Goal: Check status: Check status

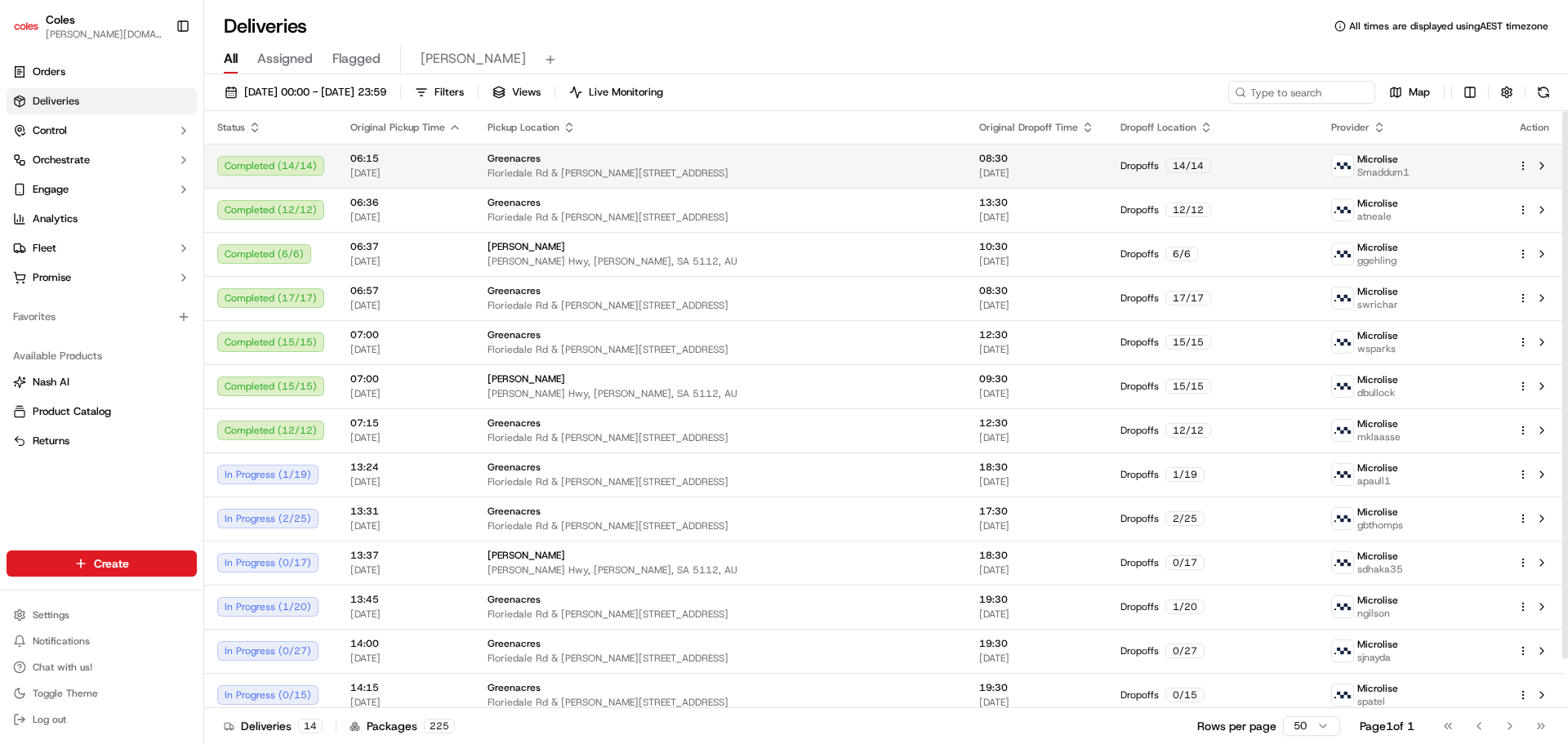
click at [740, 182] on td "Greenacres [STREET_ADDRESS][PERSON_NAME]" at bounding box center [720, 166] width 492 height 44
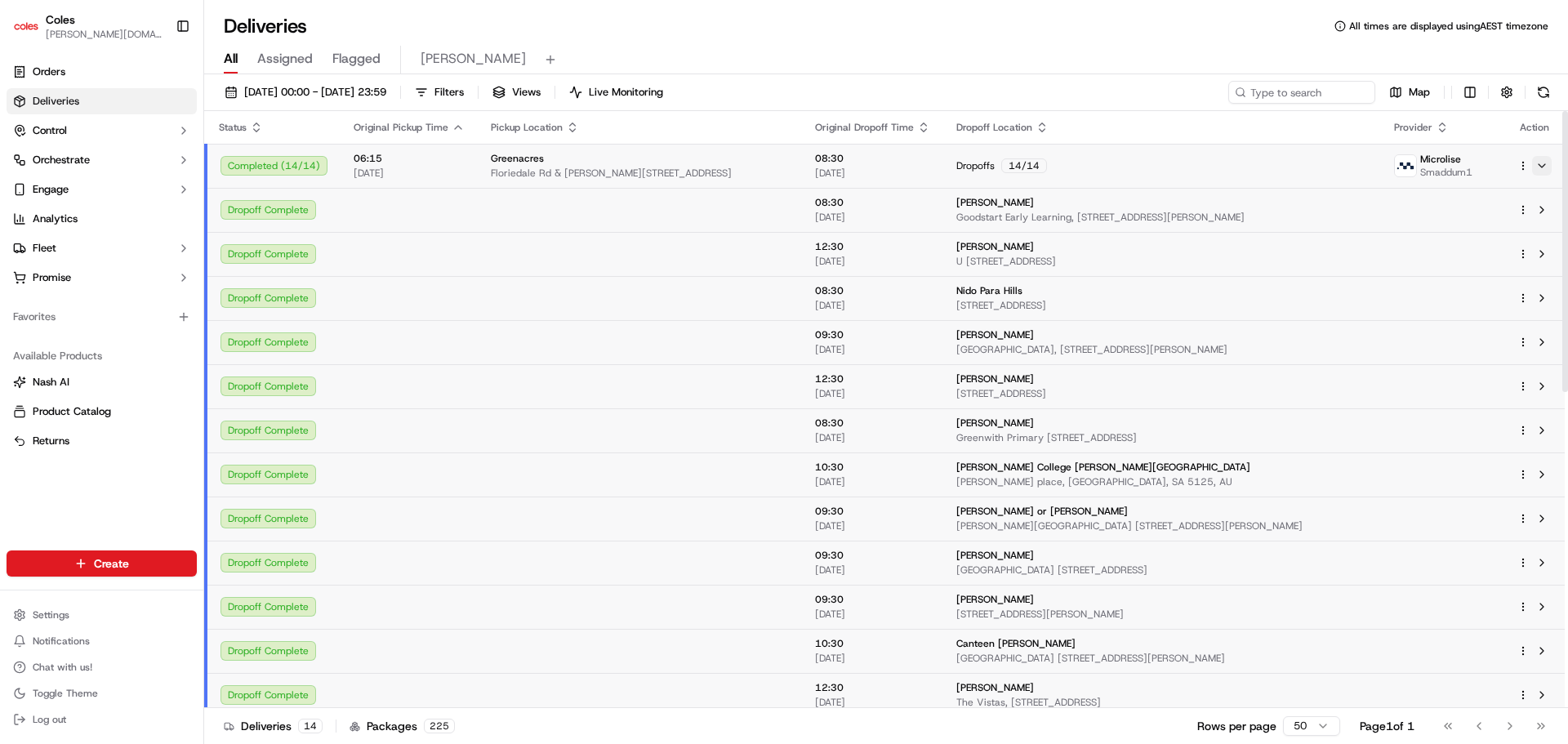
click at [1543, 167] on button at bounding box center [1542, 165] width 19 height 19
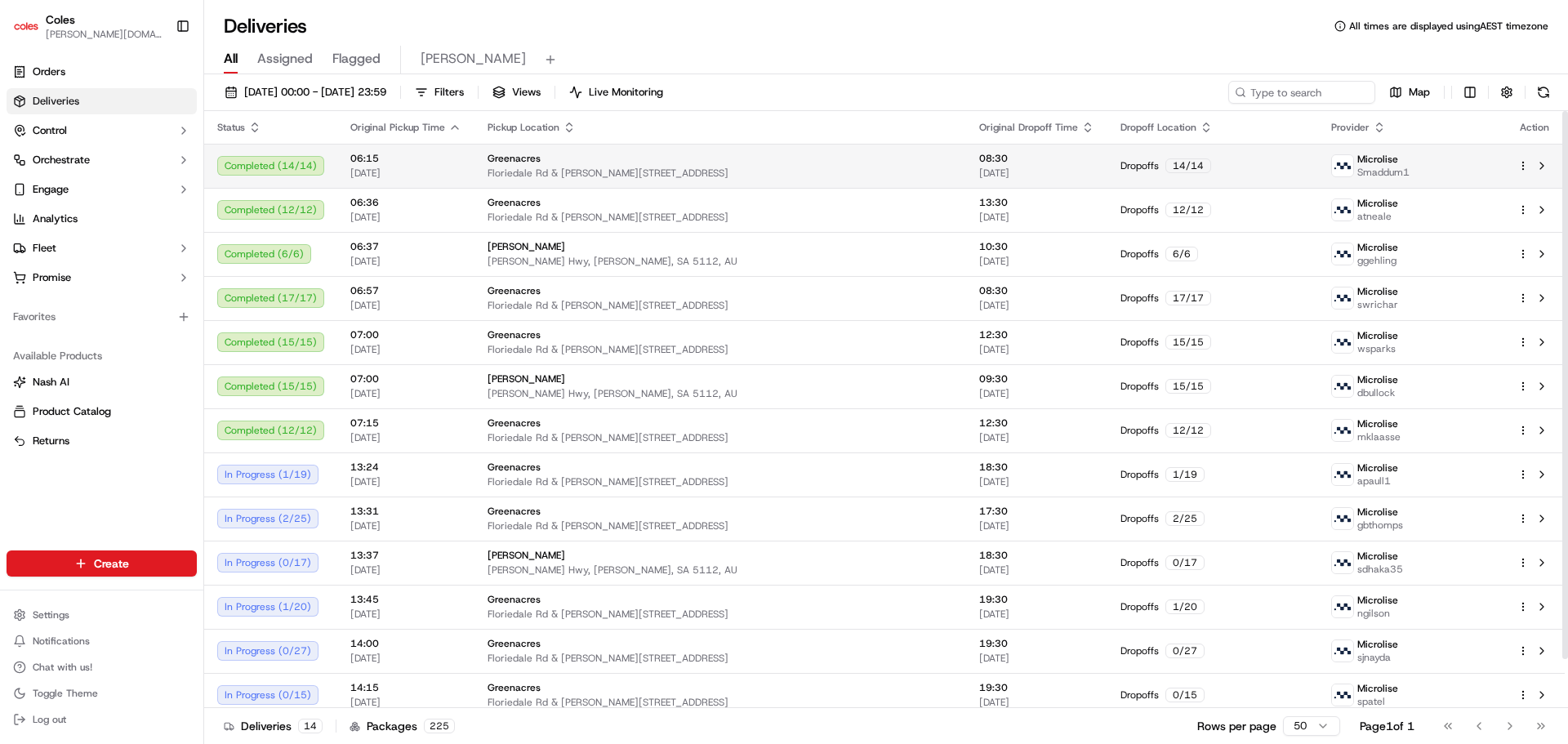
click at [1174, 166] on div "14 / 14" at bounding box center [1188, 165] width 45 height 14
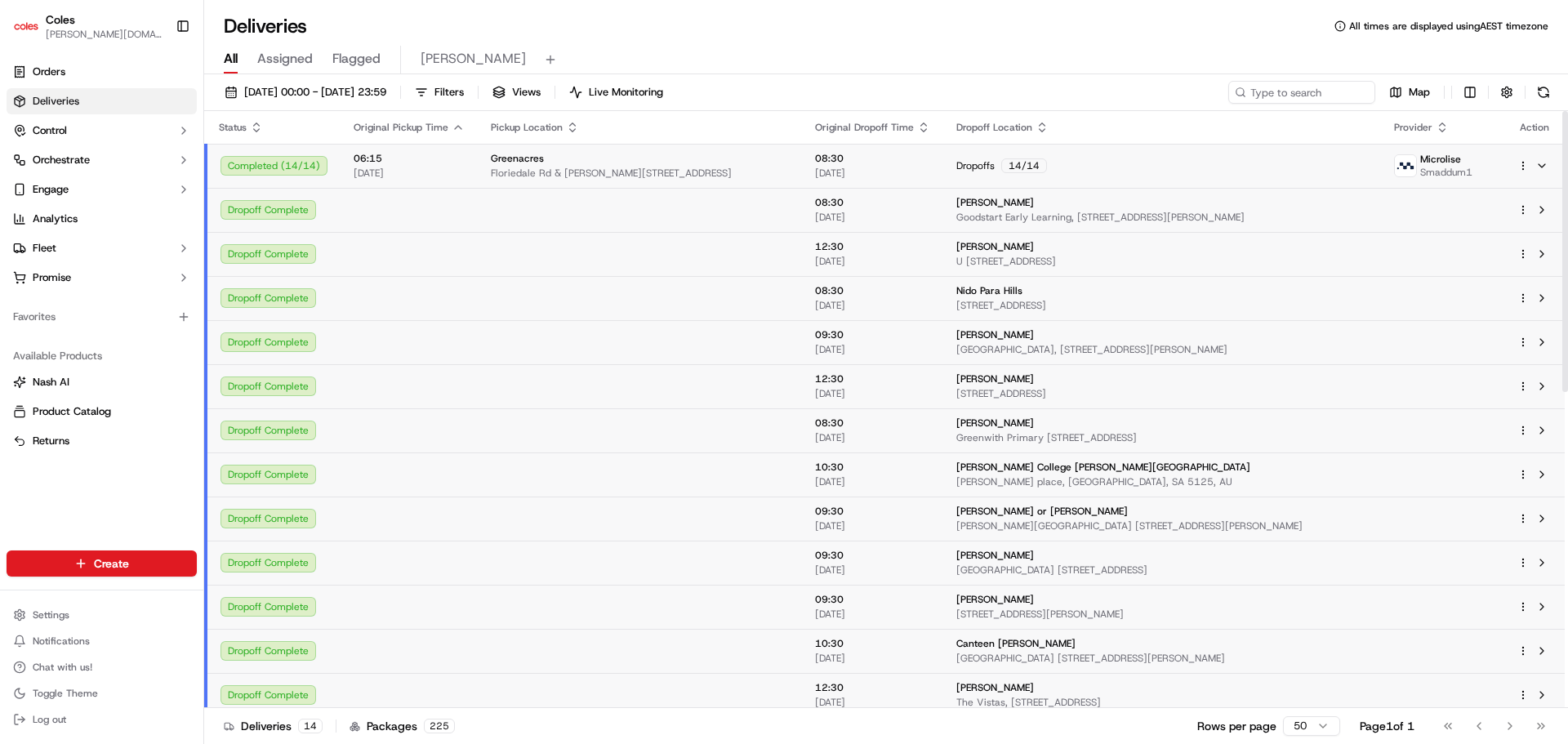
click at [1524, 171] on html "Coles [DOMAIN_NAME][EMAIL_ADDRESS][PERSON_NAME][DOMAIN_NAME] Toggle Sidebar Ord…" at bounding box center [784, 372] width 1568 height 744
click at [1415, 216] on span "Delivery Details" at bounding box center [1451, 217] width 73 height 14
click at [87, 107] on html "Coles [DOMAIN_NAME][EMAIL_ADDRESS][PERSON_NAME][DOMAIN_NAME] Toggle Sidebar Ord…" at bounding box center [784, 372] width 1568 height 744
click at [92, 81] on link "Orders" at bounding box center [102, 72] width 190 height 26
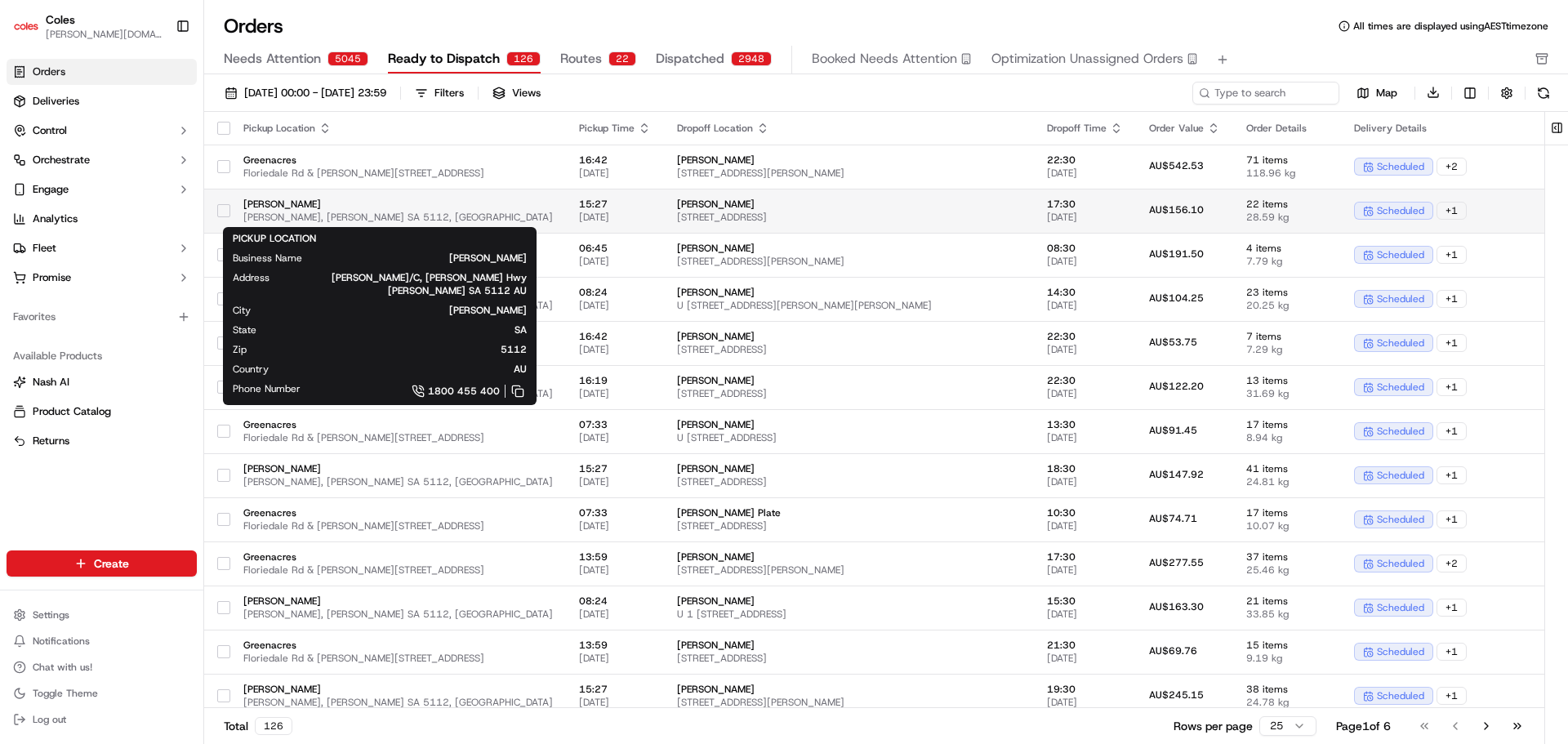
click at [223, 216] on button "button" at bounding box center [224, 211] width 14 height 14
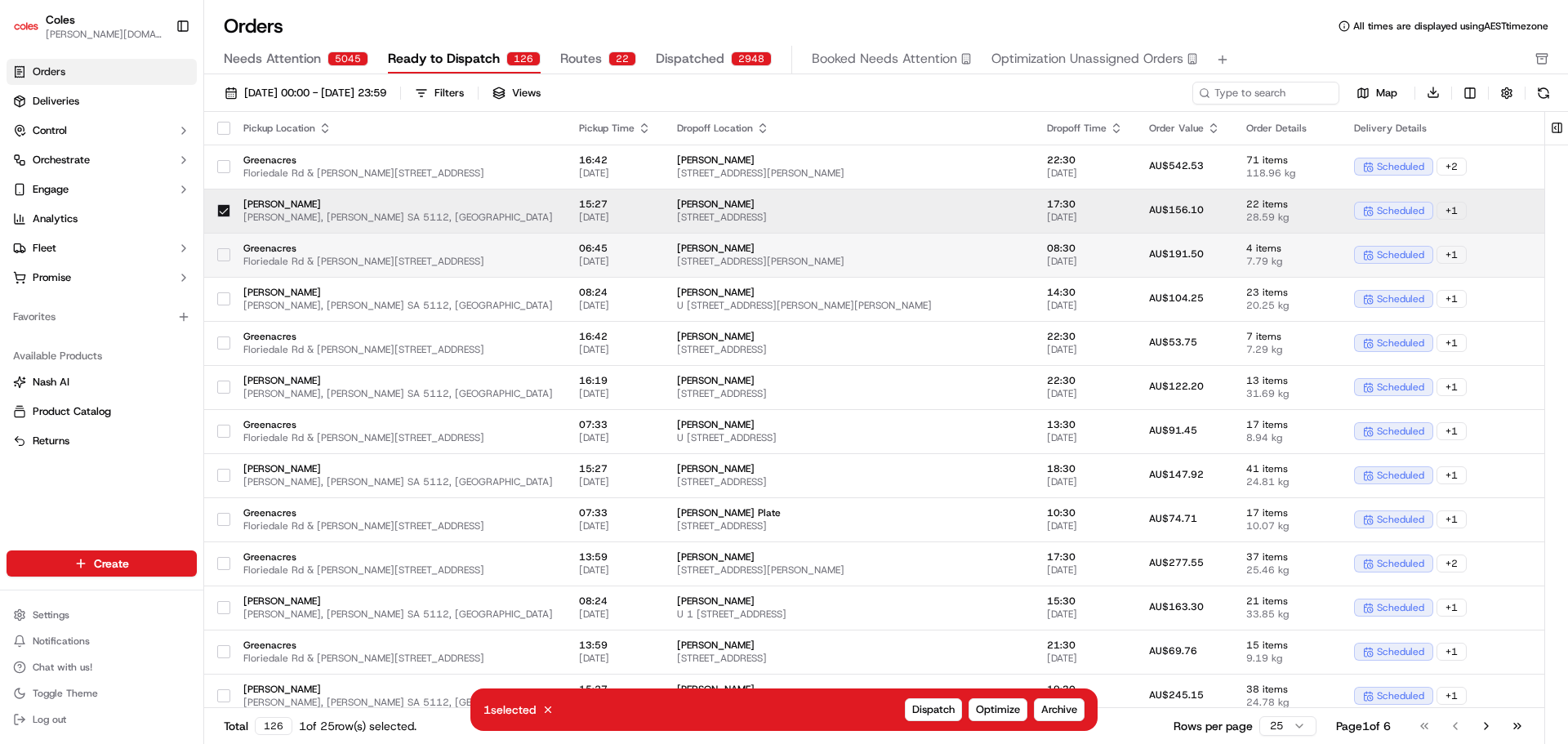
click at [223, 249] on button "button" at bounding box center [224, 255] width 14 height 14
drag, startPoint x: 222, startPoint y: 254, endPoint x: 218, endPoint y: 218, distance: 36.2
click at [222, 254] on button "button" at bounding box center [224, 255] width 14 height 14
click at [226, 206] on button "button" at bounding box center [224, 211] width 14 height 14
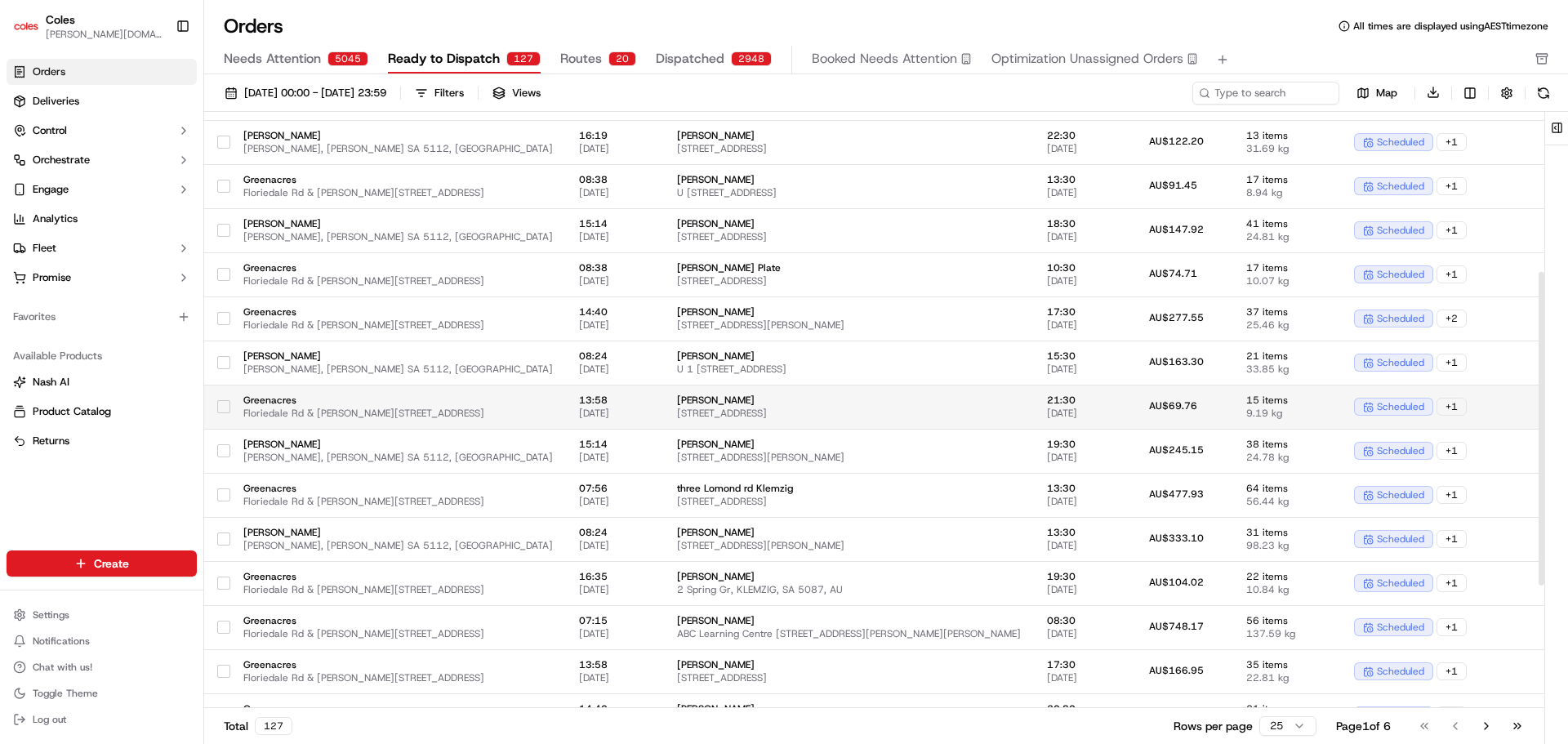
scroll to position [538, 0]
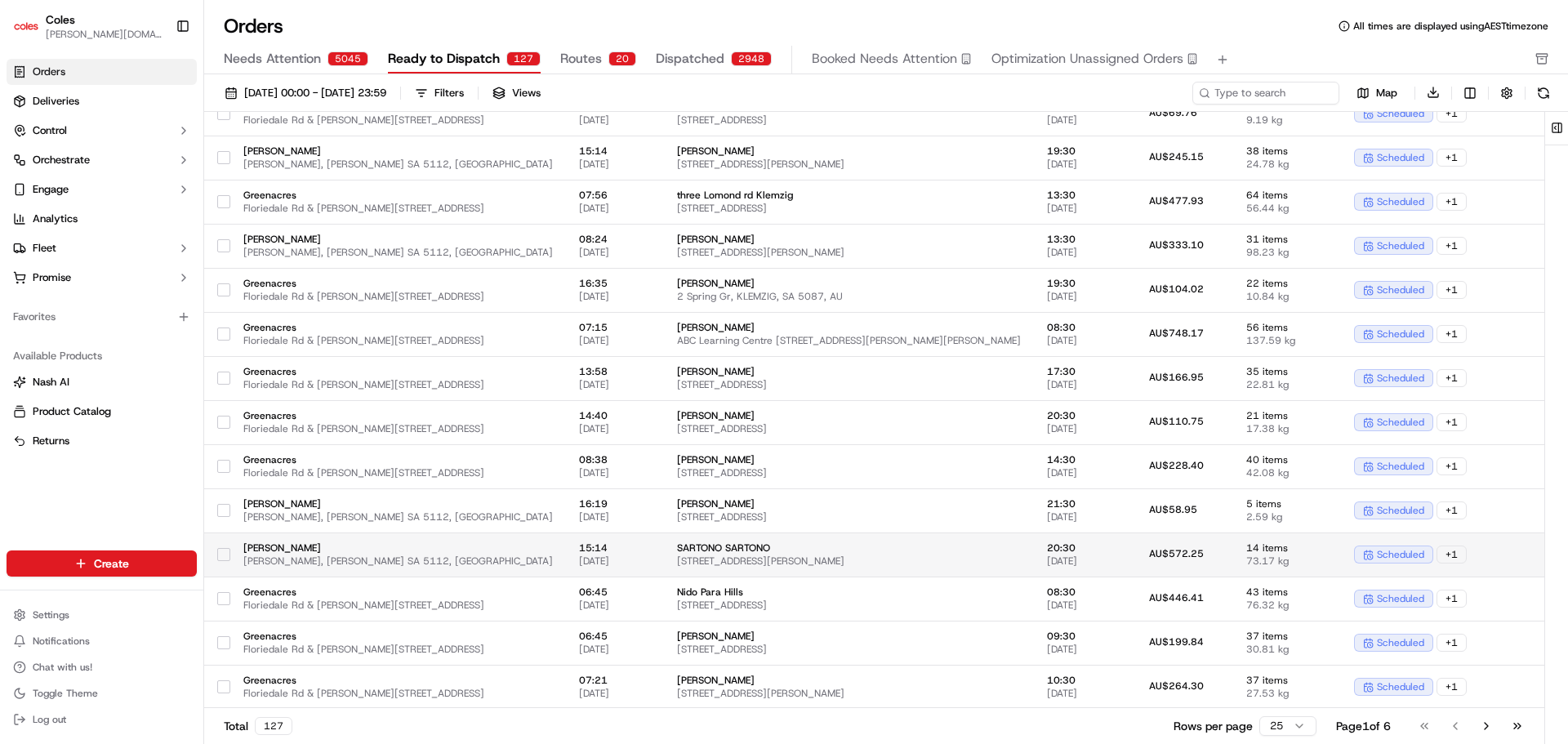
click at [356, 534] on td "[PERSON_NAME], [PERSON_NAME] SA 5112, [GEOGRAPHIC_DATA]" at bounding box center [397, 555] width 335 height 44
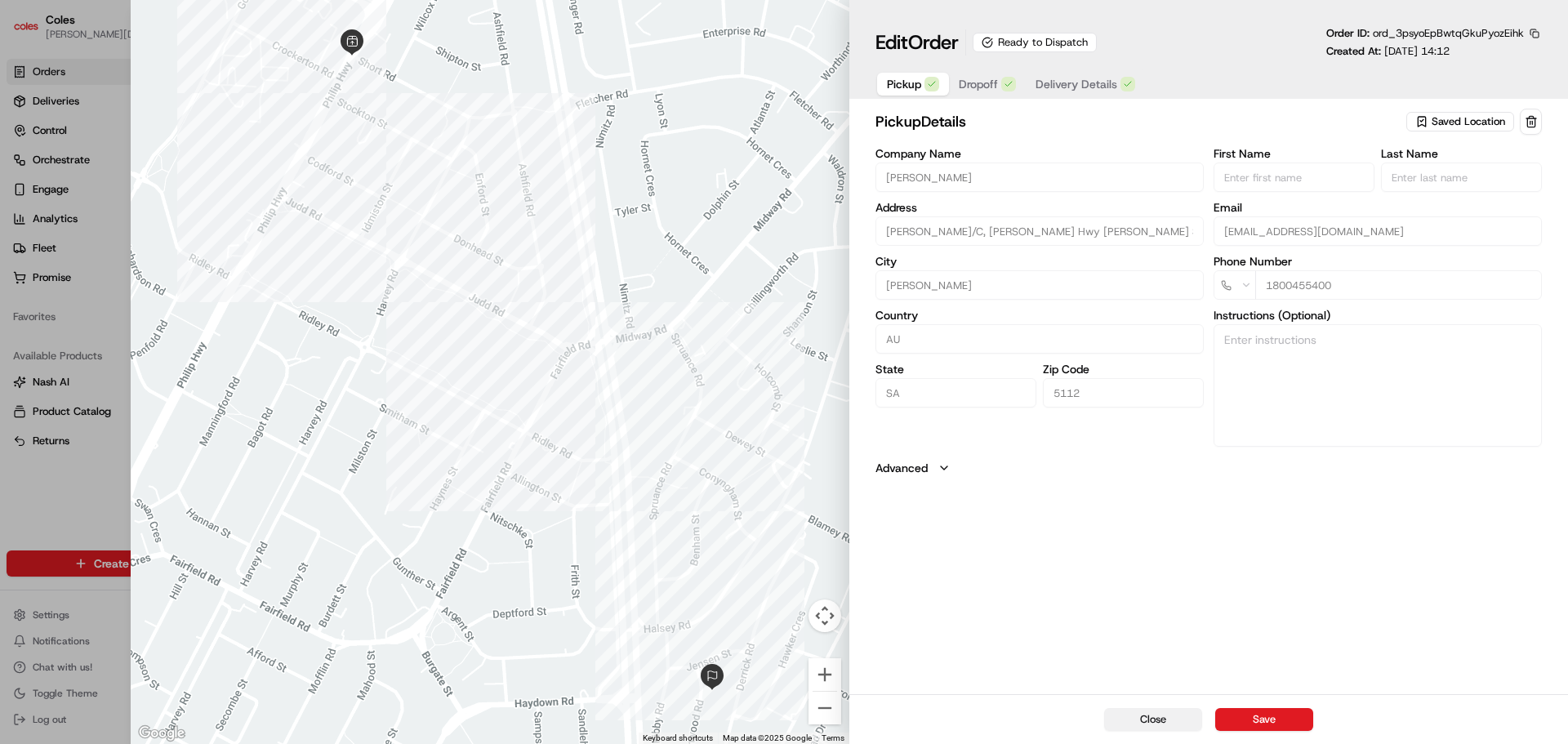
click at [1130, 718] on button "Close" at bounding box center [1152, 720] width 98 height 23
type input "+1"
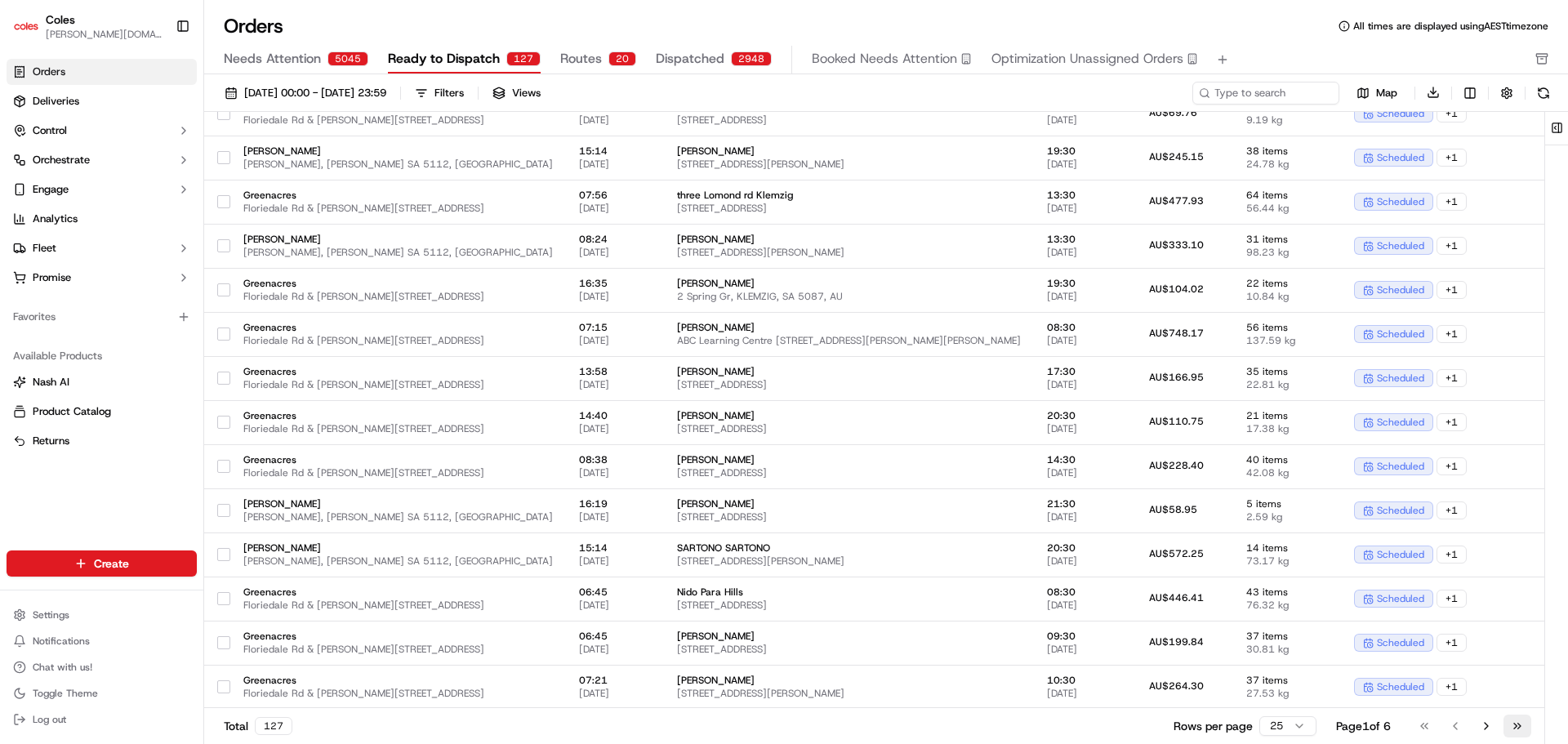
click at [1514, 725] on button "Go to last page" at bounding box center [1518, 726] width 28 height 23
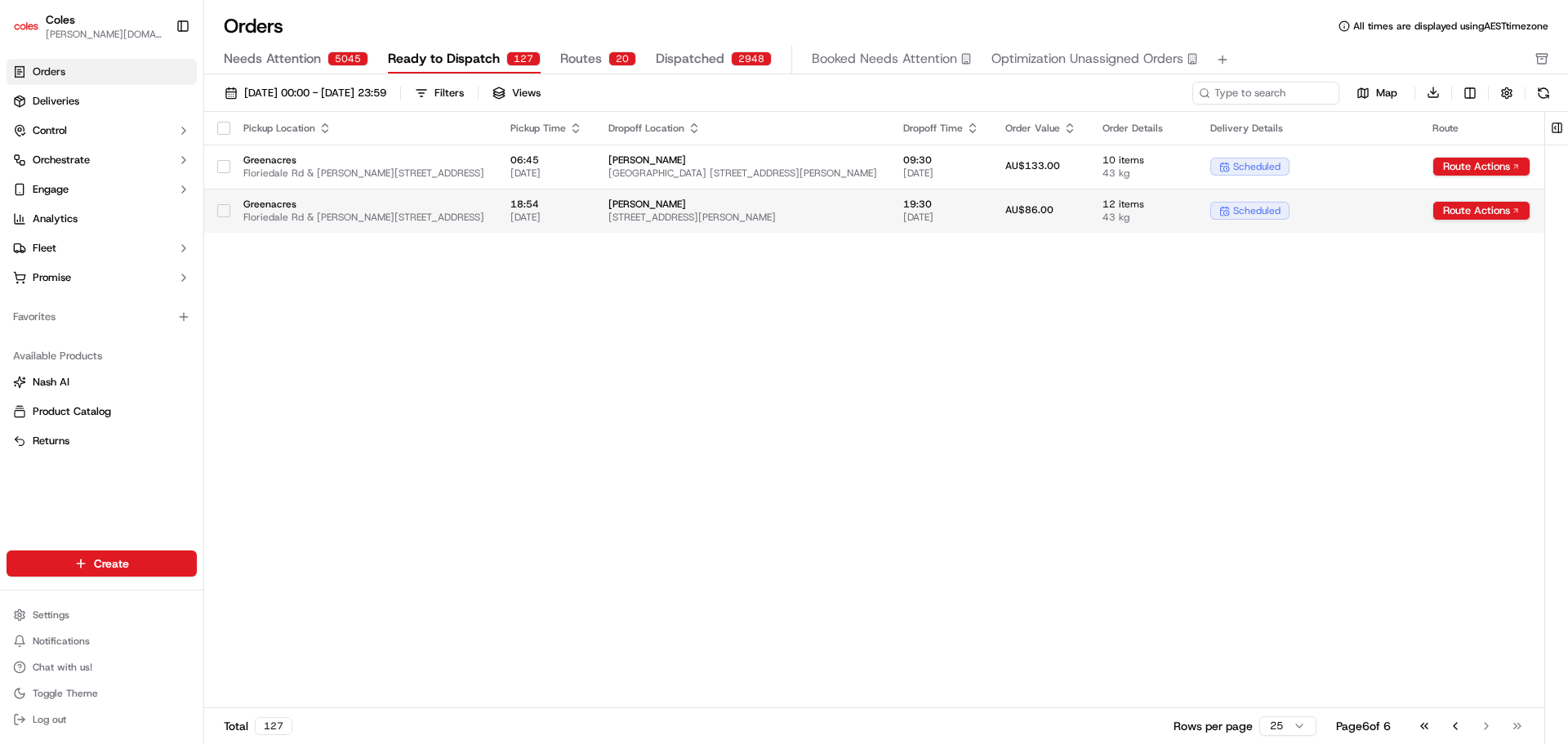
click at [1068, 202] on td "AU$86.00" at bounding box center [1041, 211] width 98 height 44
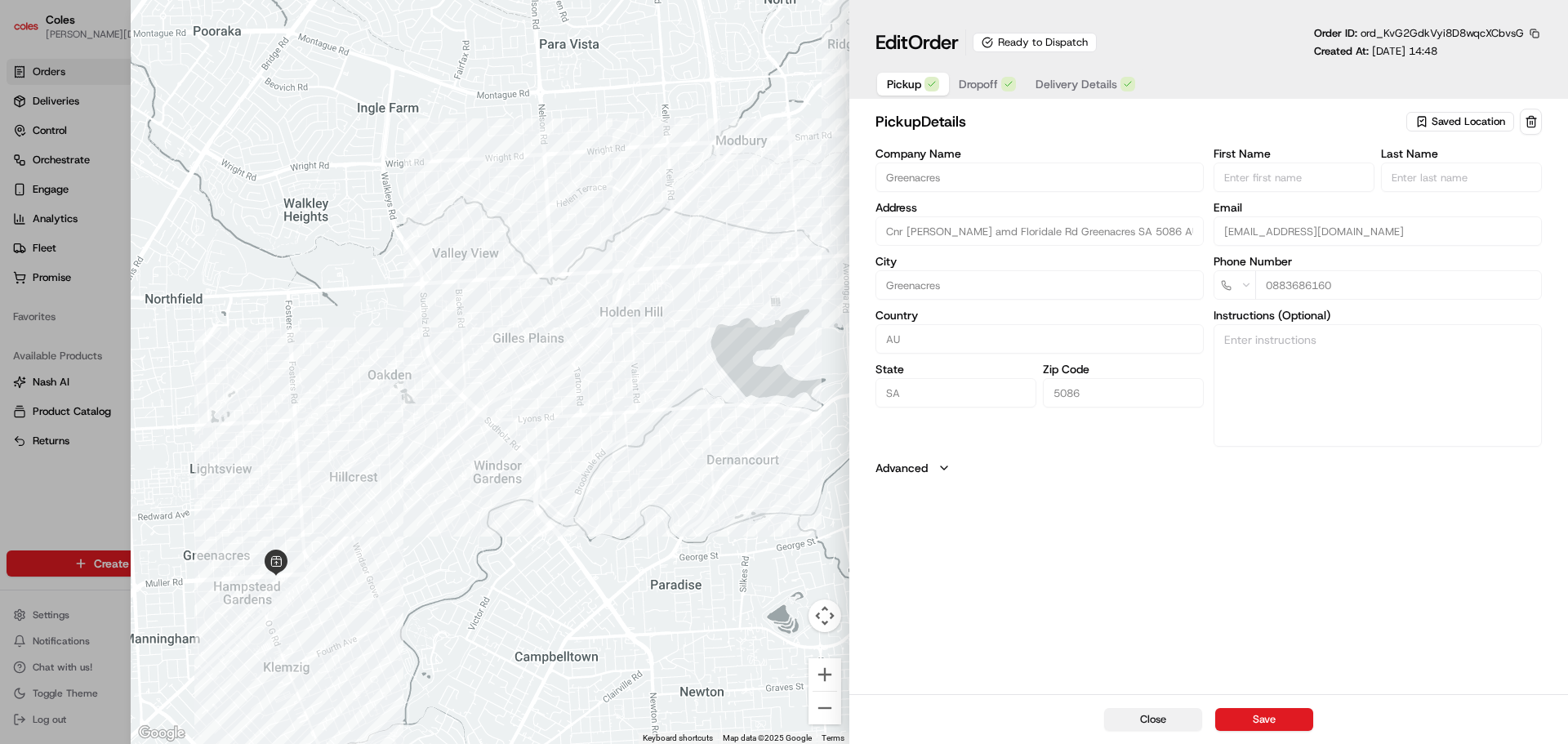
click at [1158, 712] on button "Close" at bounding box center [1152, 720] width 98 height 23
type input "+1"
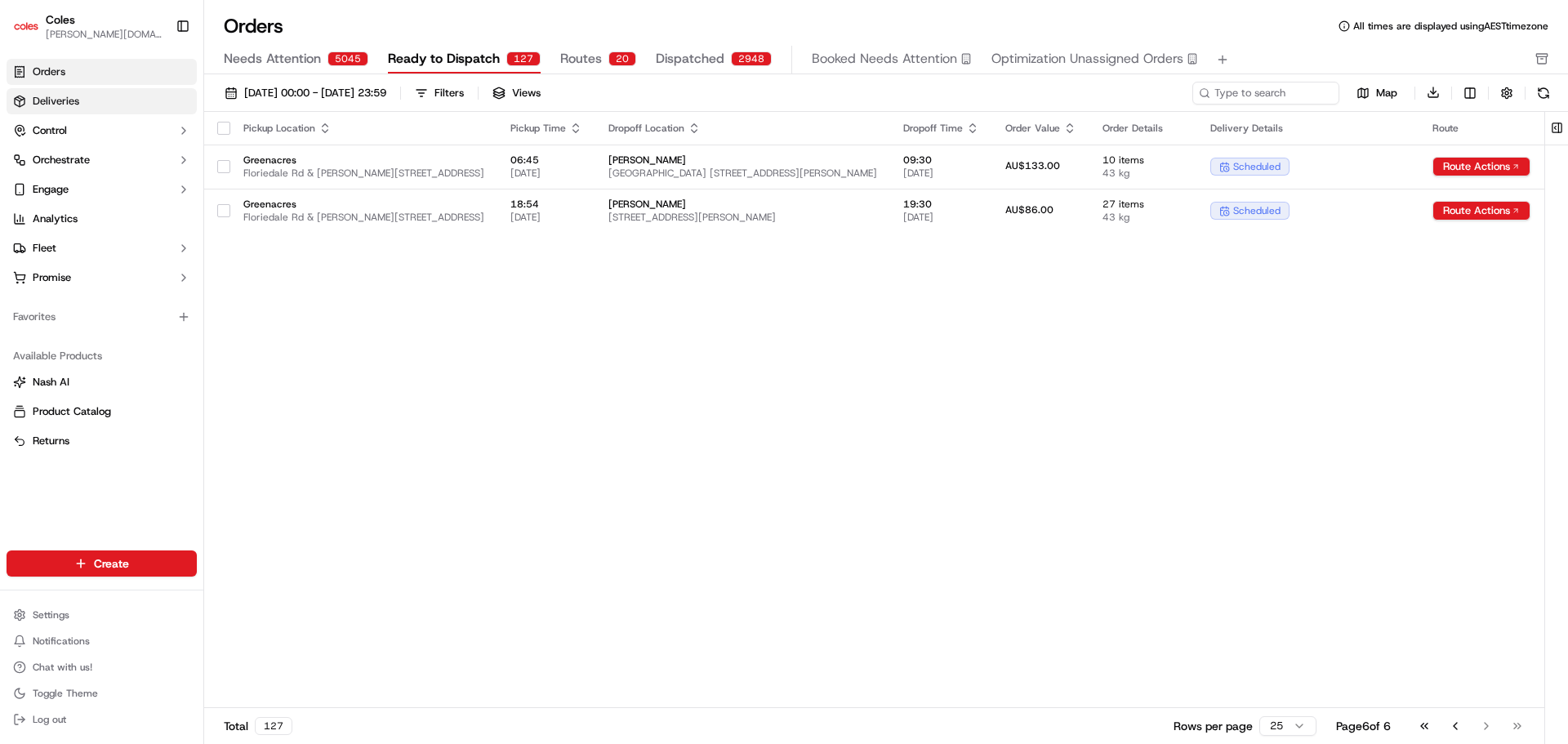
click at [85, 108] on link "Deliveries" at bounding box center [102, 100] width 190 height 26
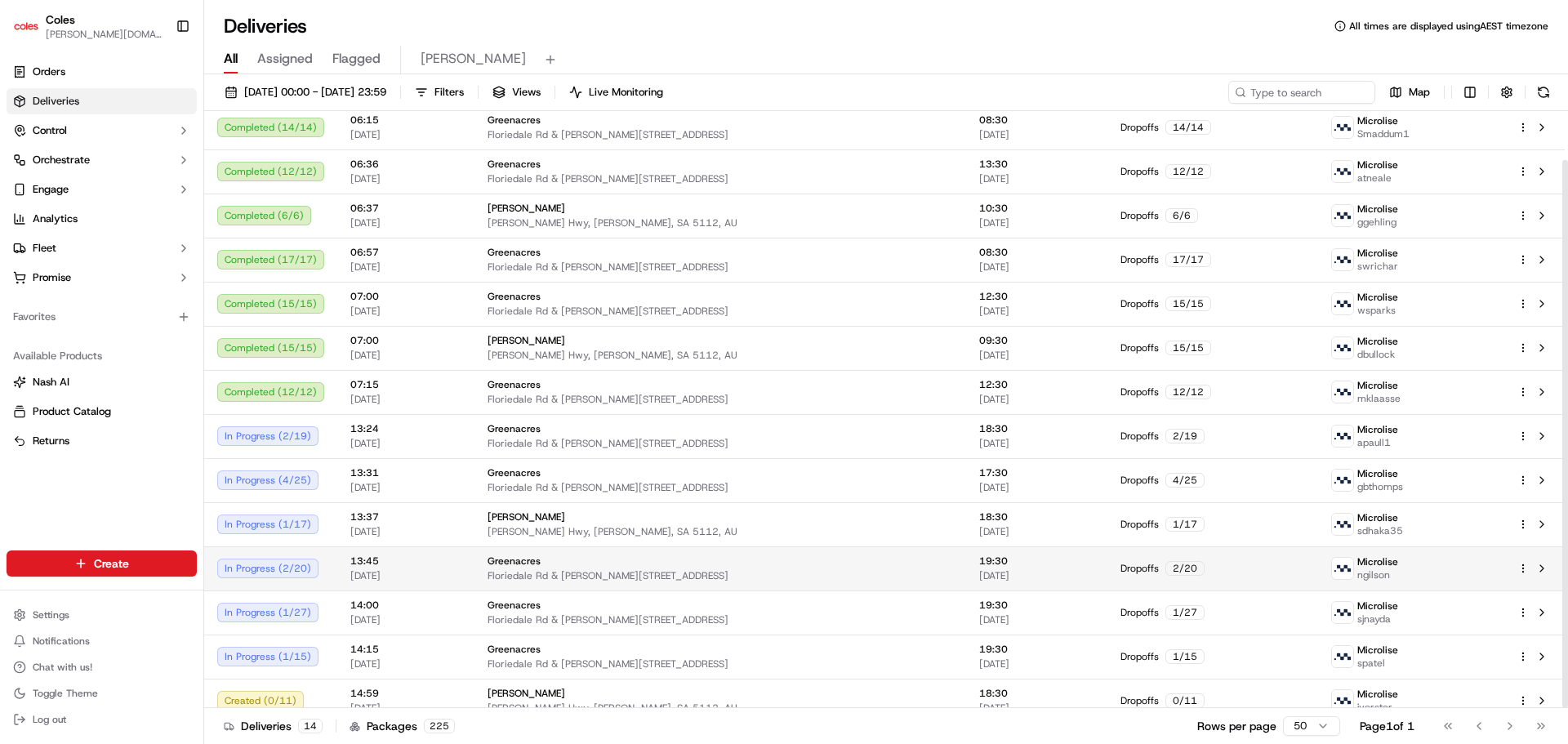
scroll to position [53, 0]
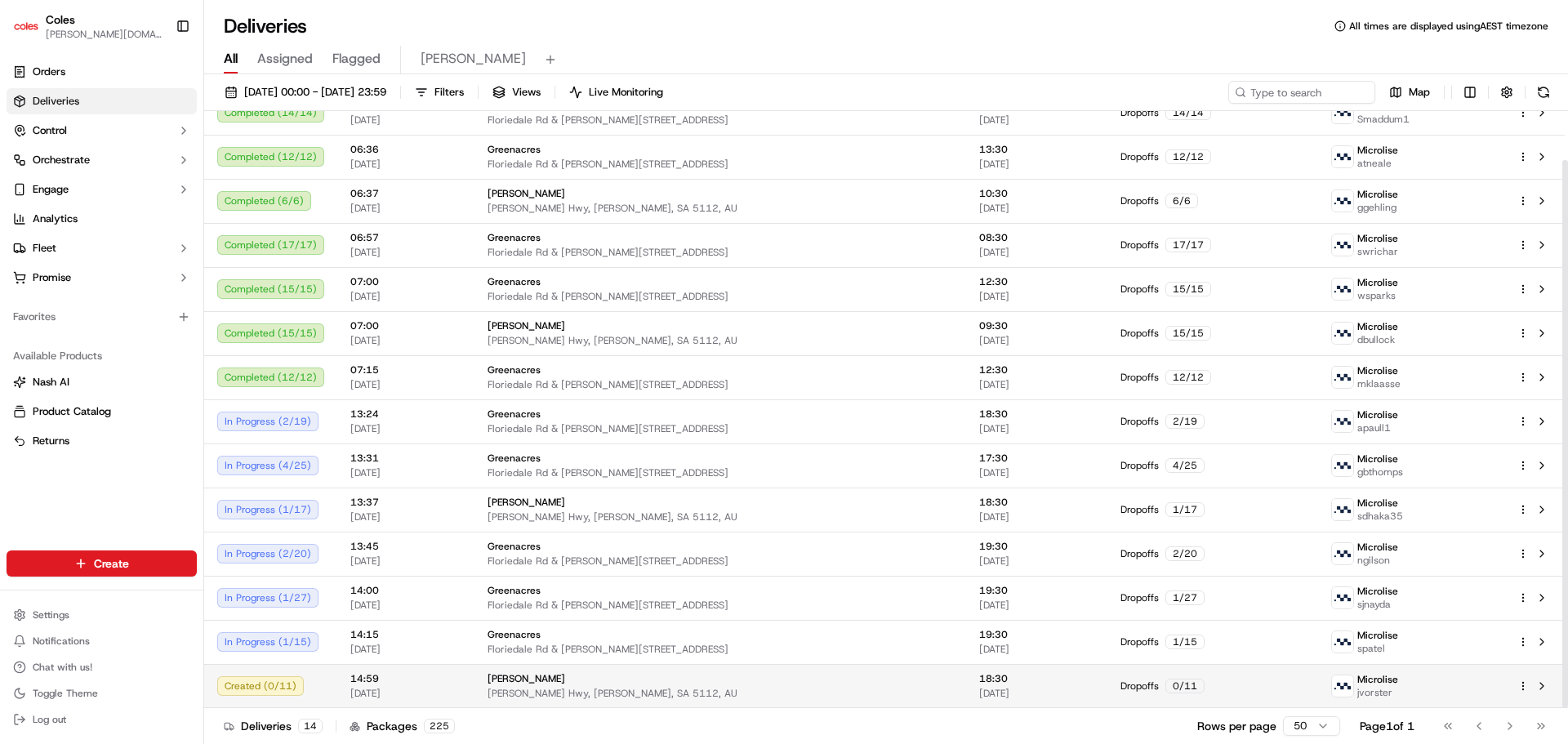
click at [1459, 693] on div "Microlise jvorster" at bounding box center [1411, 685] width 160 height 26
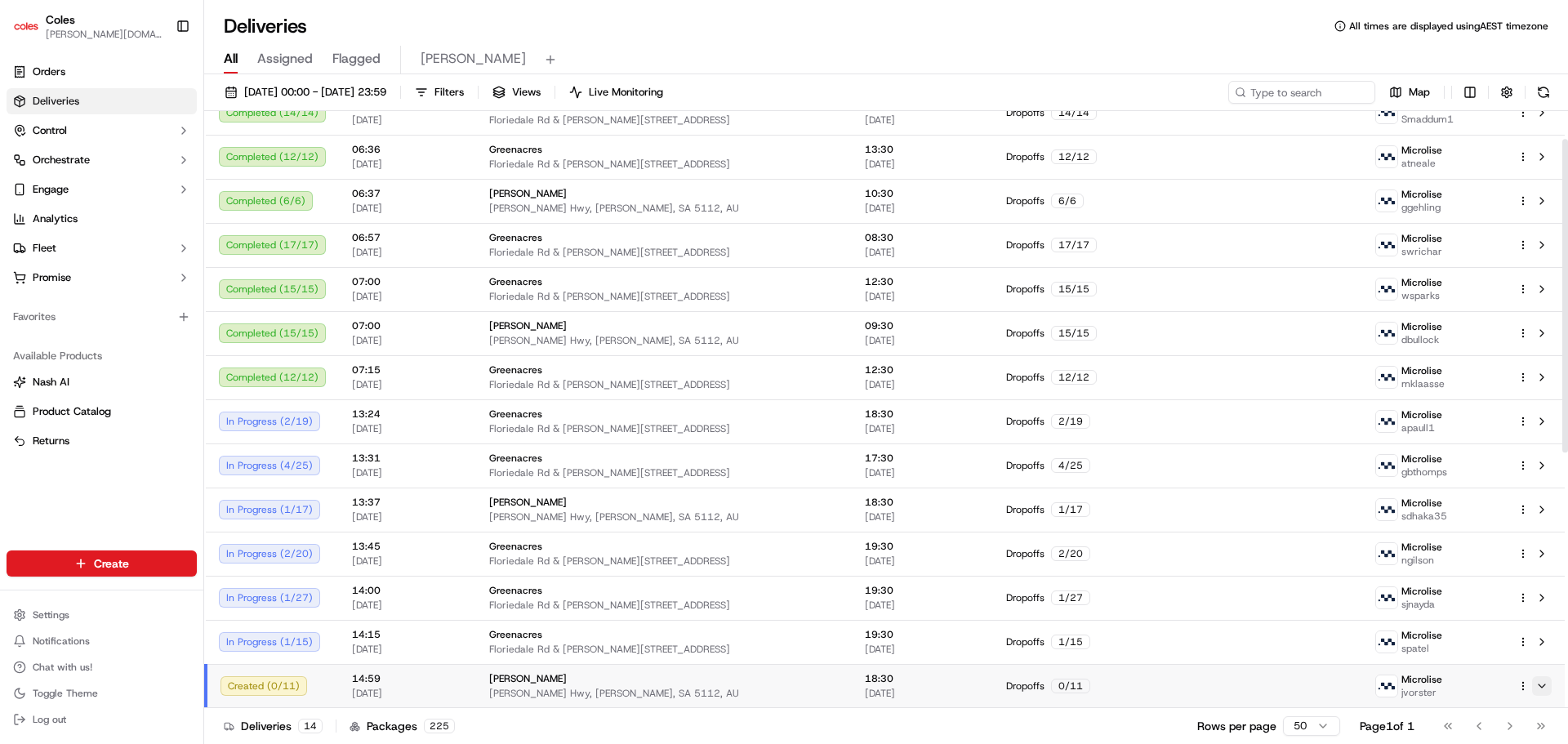
click at [1552, 682] on button at bounding box center [1542, 686] width 19 height 19
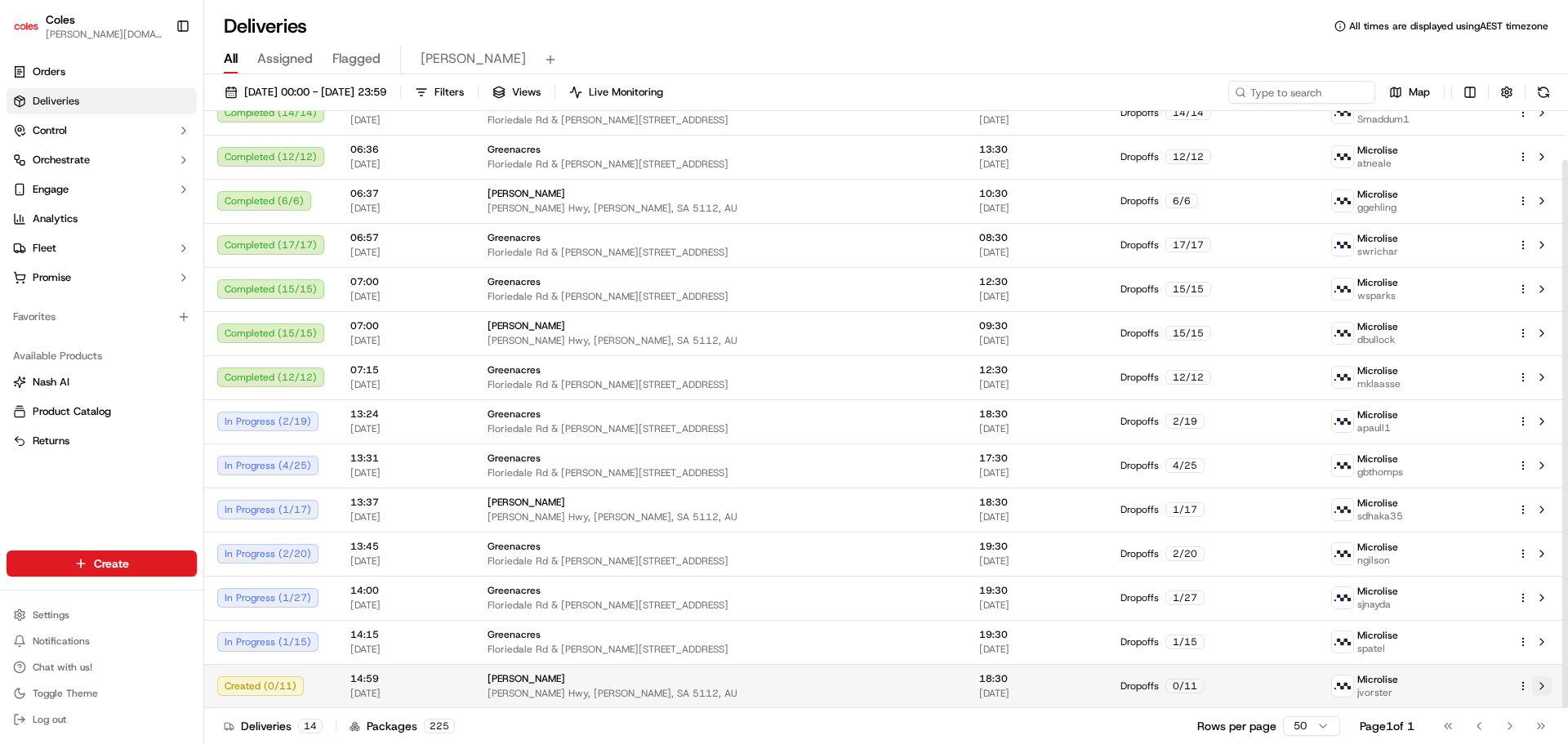
click at [1552, 682] on button at bounding box center [1542, 686] width 19 height 19
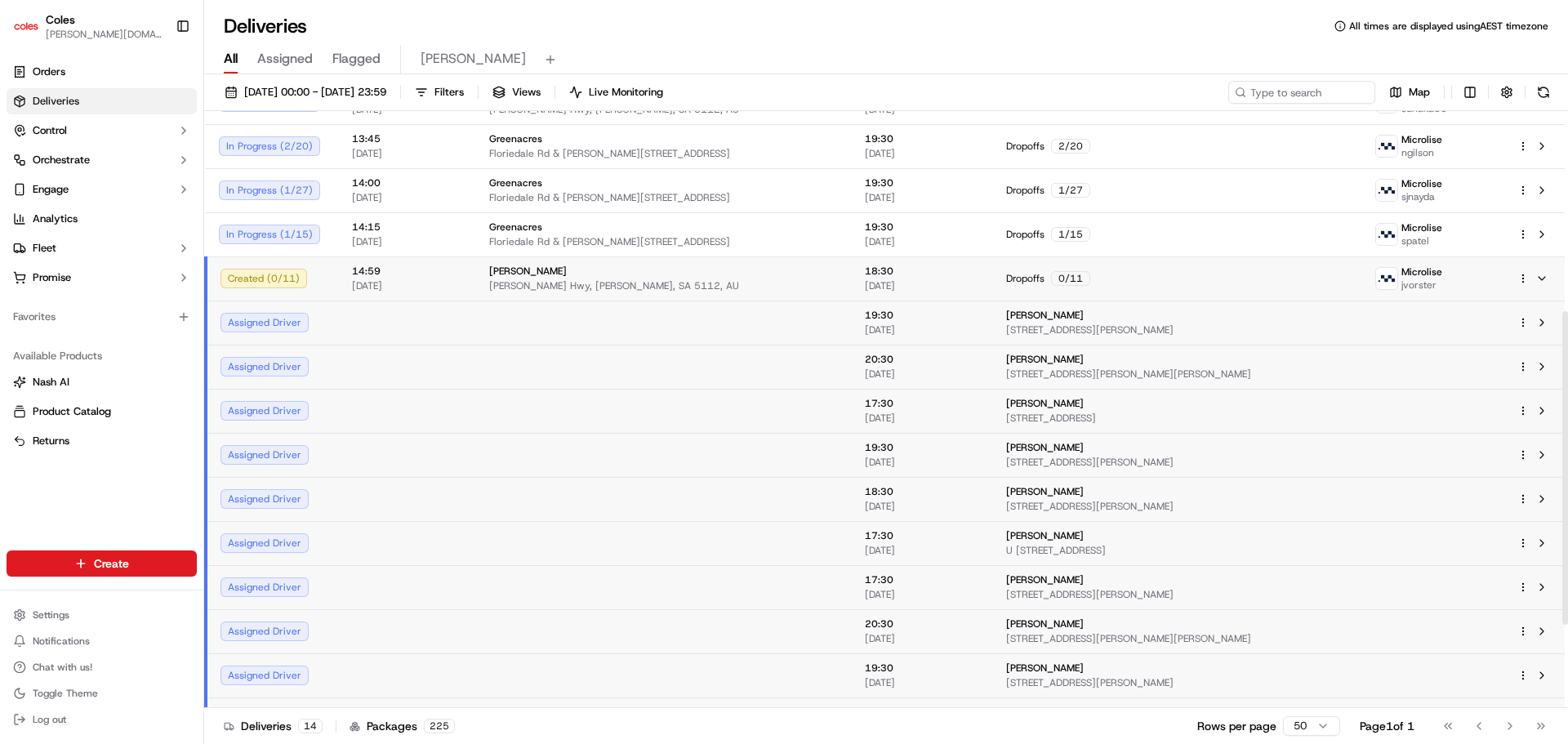
scroll to position [461, 0]
click at [1000, 393] on td "[PERSON_NAME] [STREET_ADDRESS]" at bounding box center [1177, 410] width 369 height 44
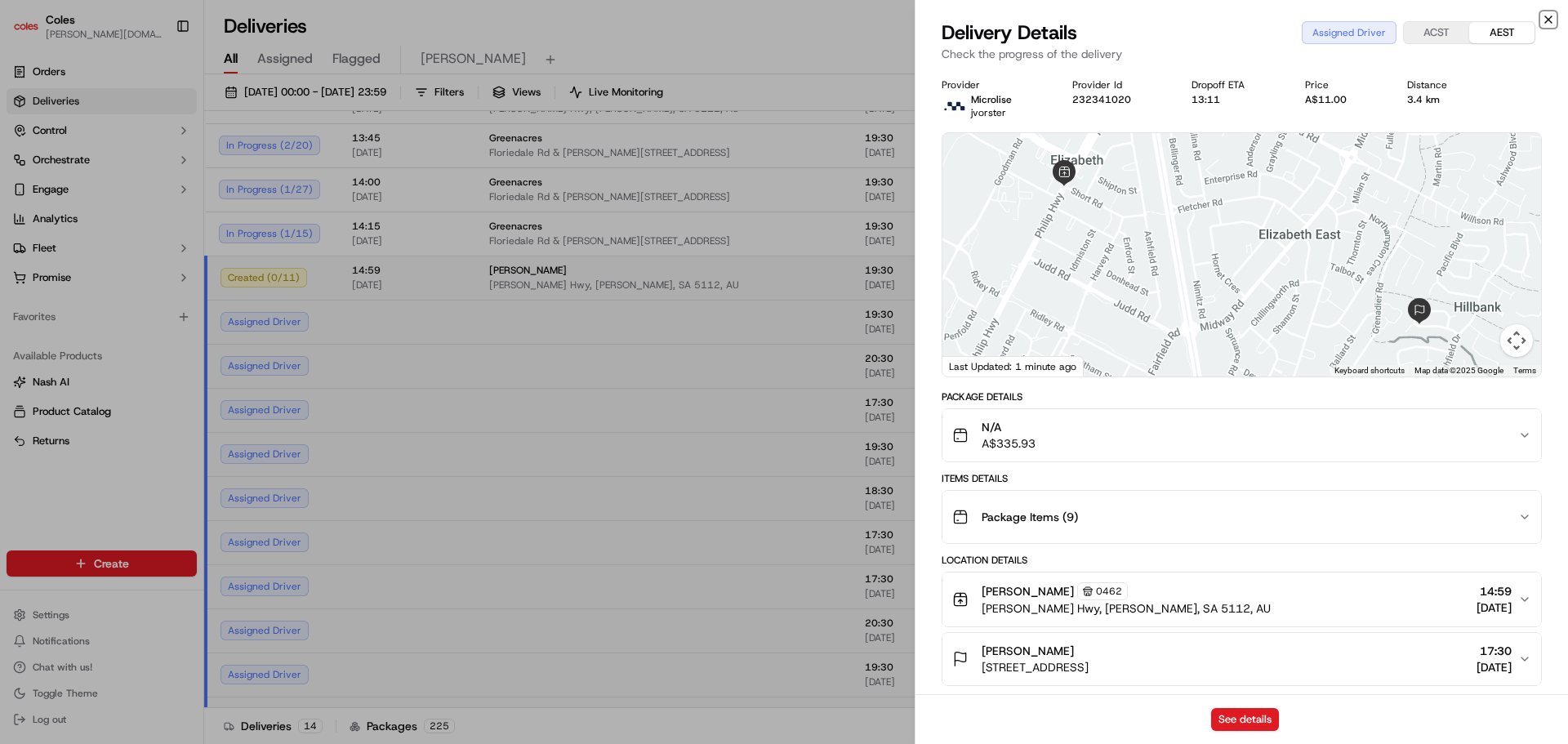
click at [1550, 20] on icon "button" at bounding box center [1549, 19] width 7 height 7
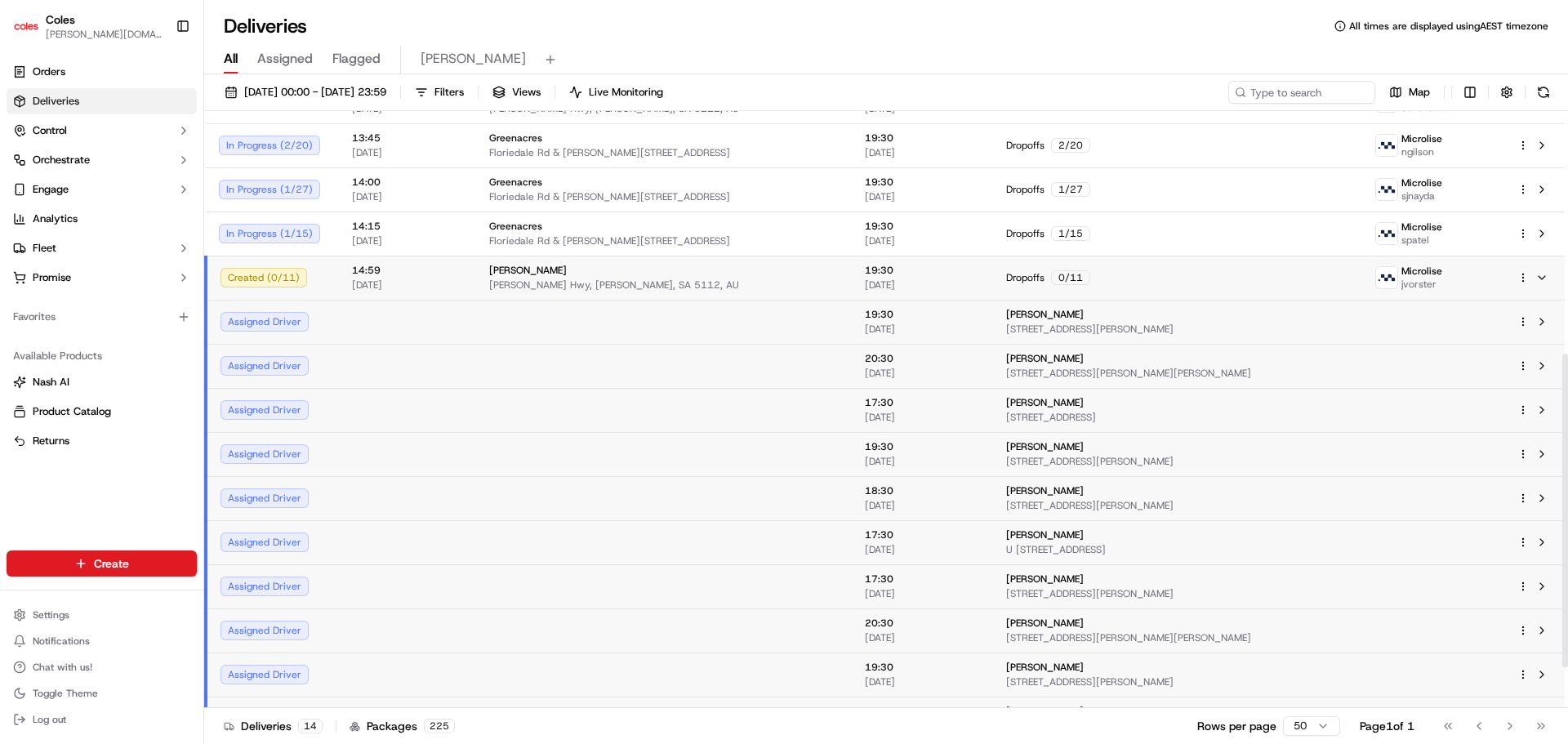
click at [1520, 673] on html "Coles [DOMAIN_NAME][EMAIL_ADDRESS][PERSON_NAME][DOMAIN_NAME] Toggle Sidebar Ord…" at bounding box center [784, 372] width 1568 height 744
click at [1135, 688] on html "Coles [DOMAIN_NAME][EMAIL_ADDRESS][PERSON_NAME][DOMAIN_NAME] Toggle Sidebar Ord…" at bounding box center [784, 372] width 1568 height 744
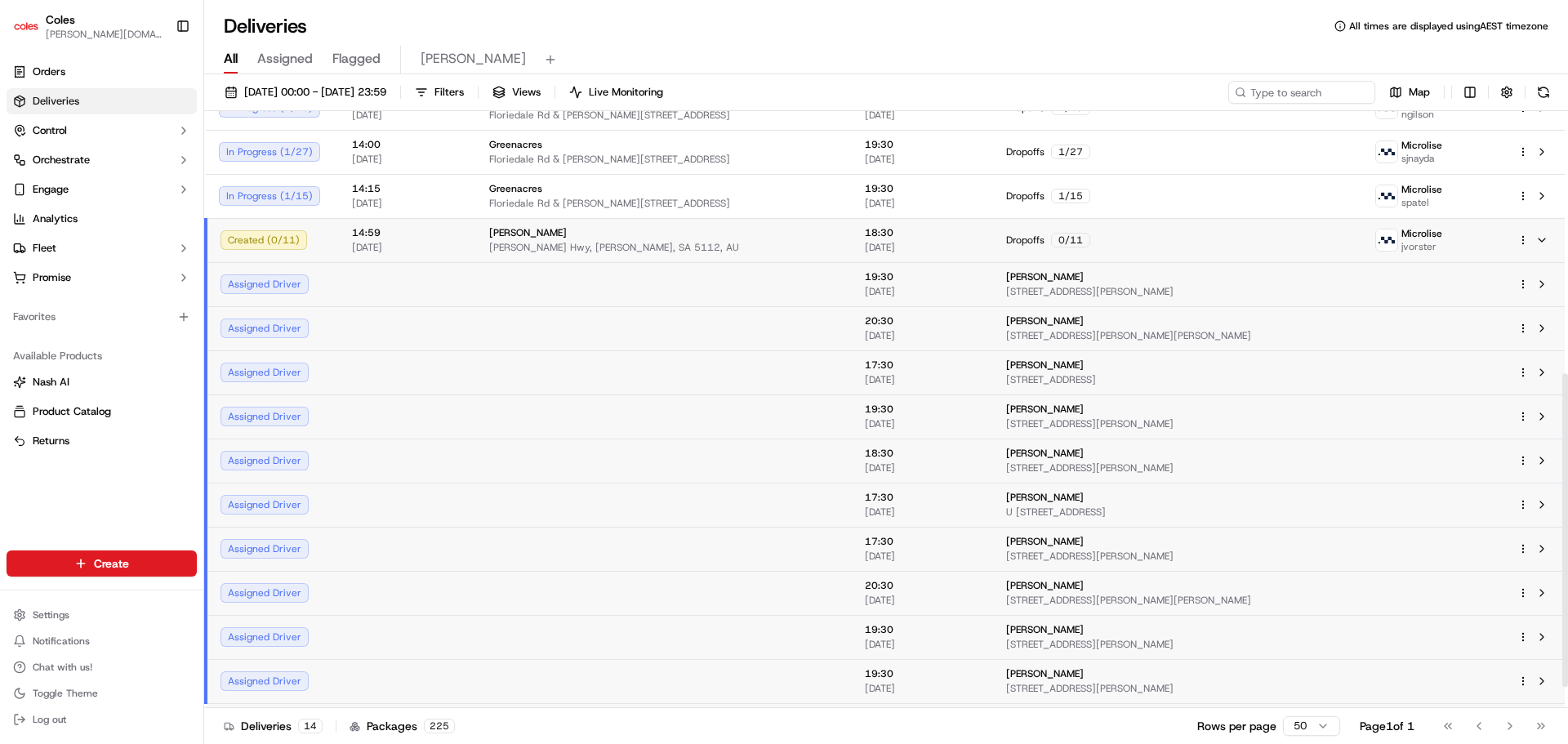
click at [1135, 688] on span "[STREET_ADDRESS][PERSON_NAME]" at bounding box center [1177, 689] width 343 height 14
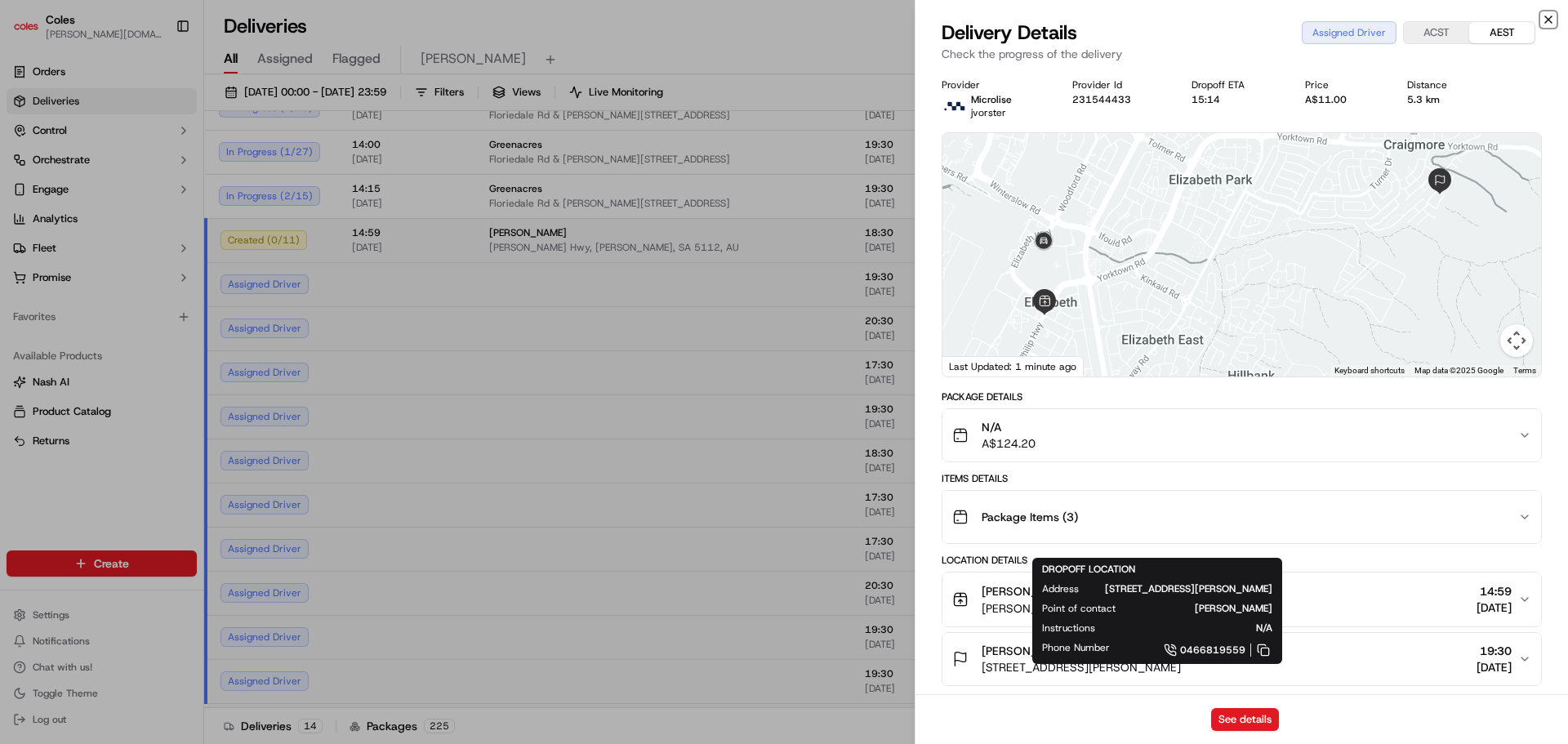
click at [1544, 17] on icon "button" at bounding box center [1549, 20] width 14 height 14
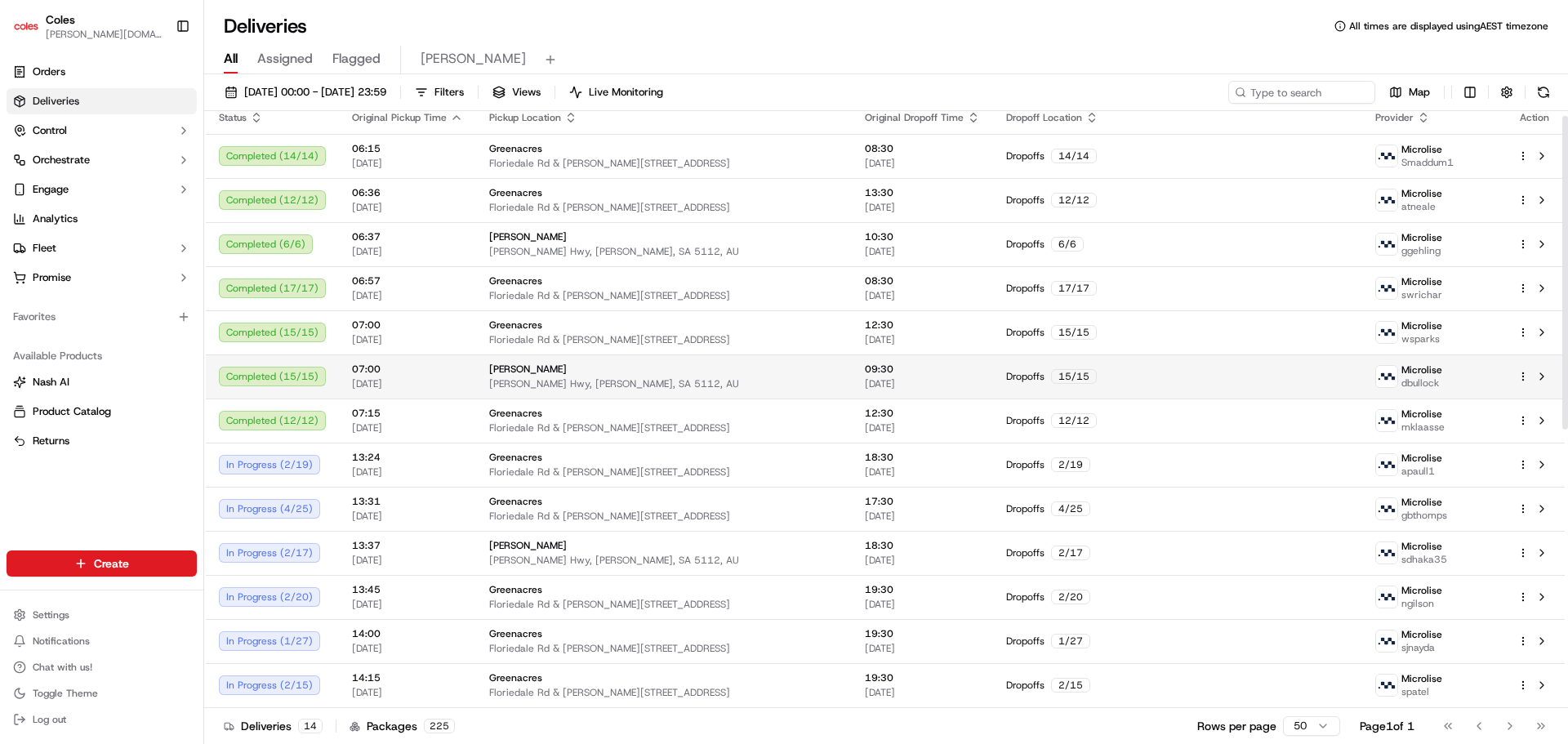
scroll to position [9, 0]
click at [466, 360] on td "07:00 [DATE]" at bounding box center [408, 378] width 137 height 44
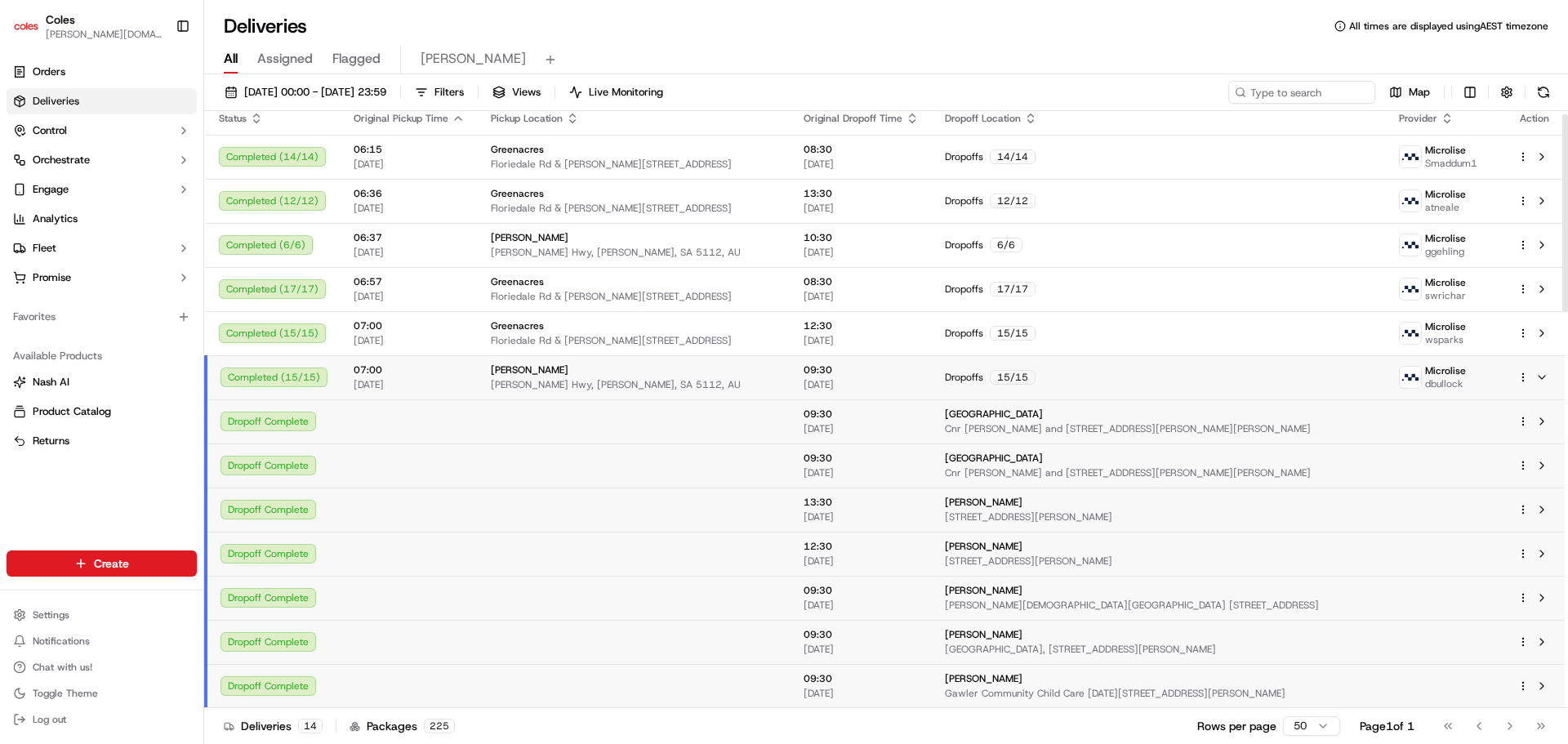
click at [1055, 416] on div "[GEOGRAPHIC_DATA]" at bounding box center [1159, 415] width 428 height 14
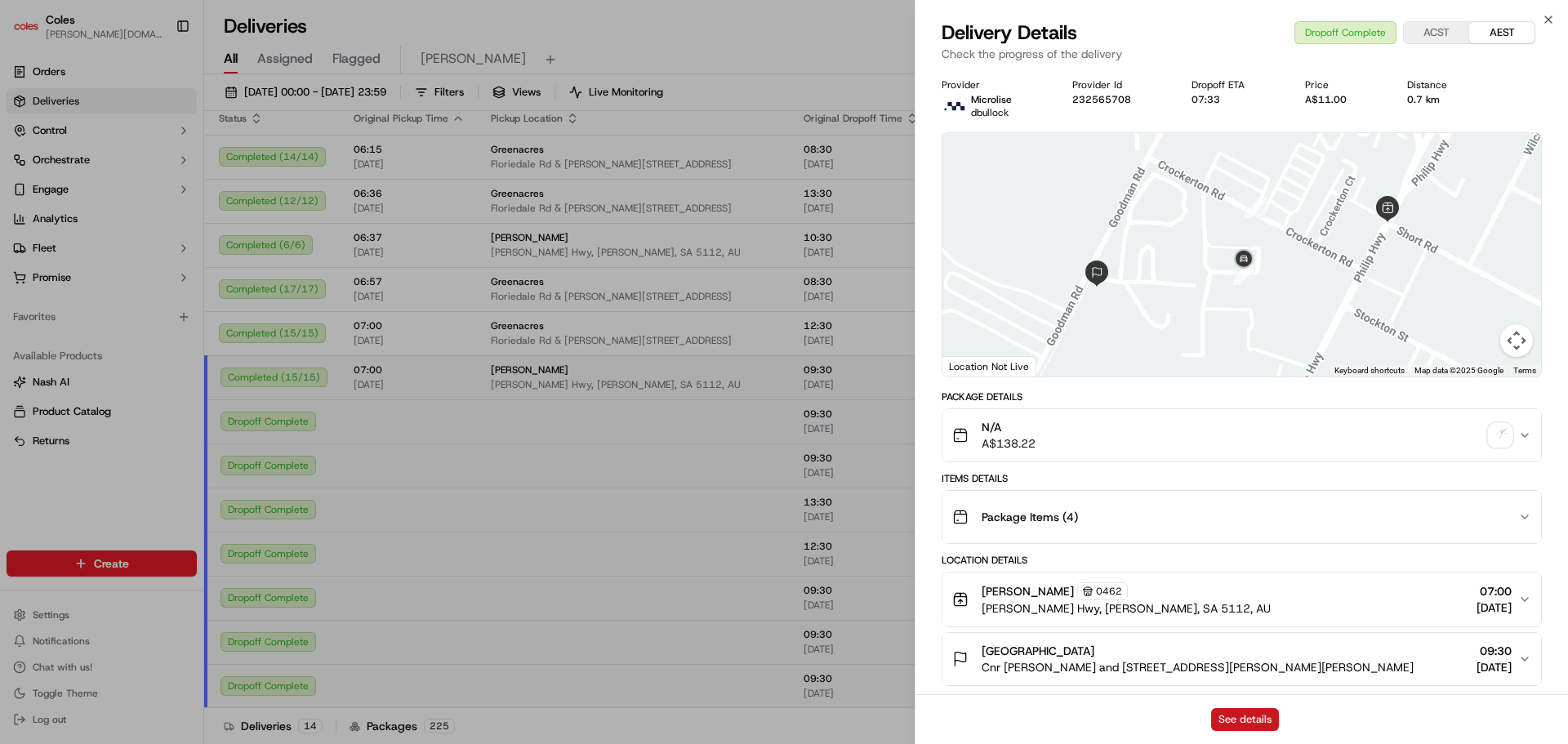
click at [1263, 726] on button "See details" at bounding box center [1245, 720] width 68 height 23
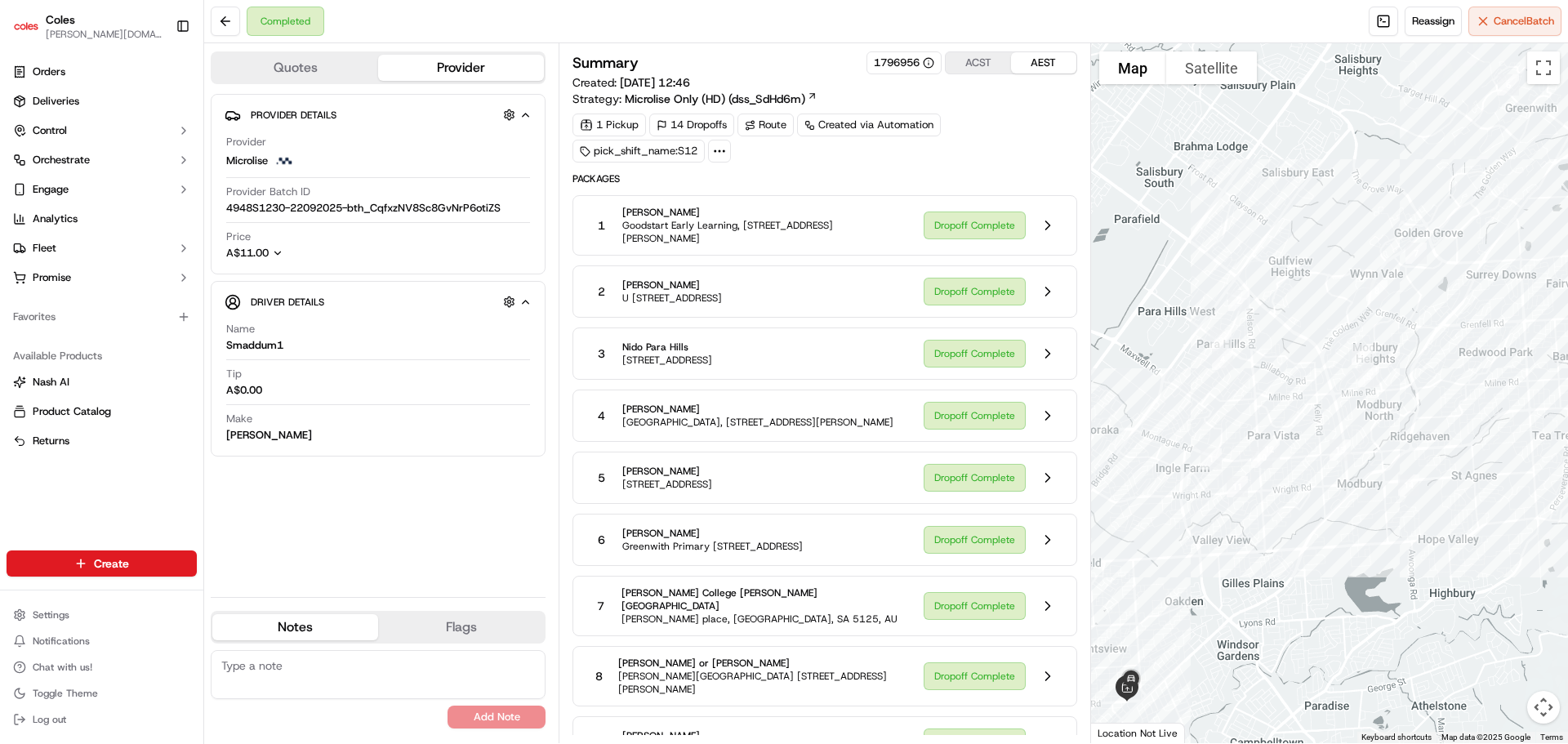
click at [784, 242] on span "Goodstart Early Learning, [STREET_ADDRESS][PERSON_NAME]" at bounding box center [766, 231] width 287 height 26
click at [1055, 221] on button at bounding box center [1048, 225] width 31 height 31
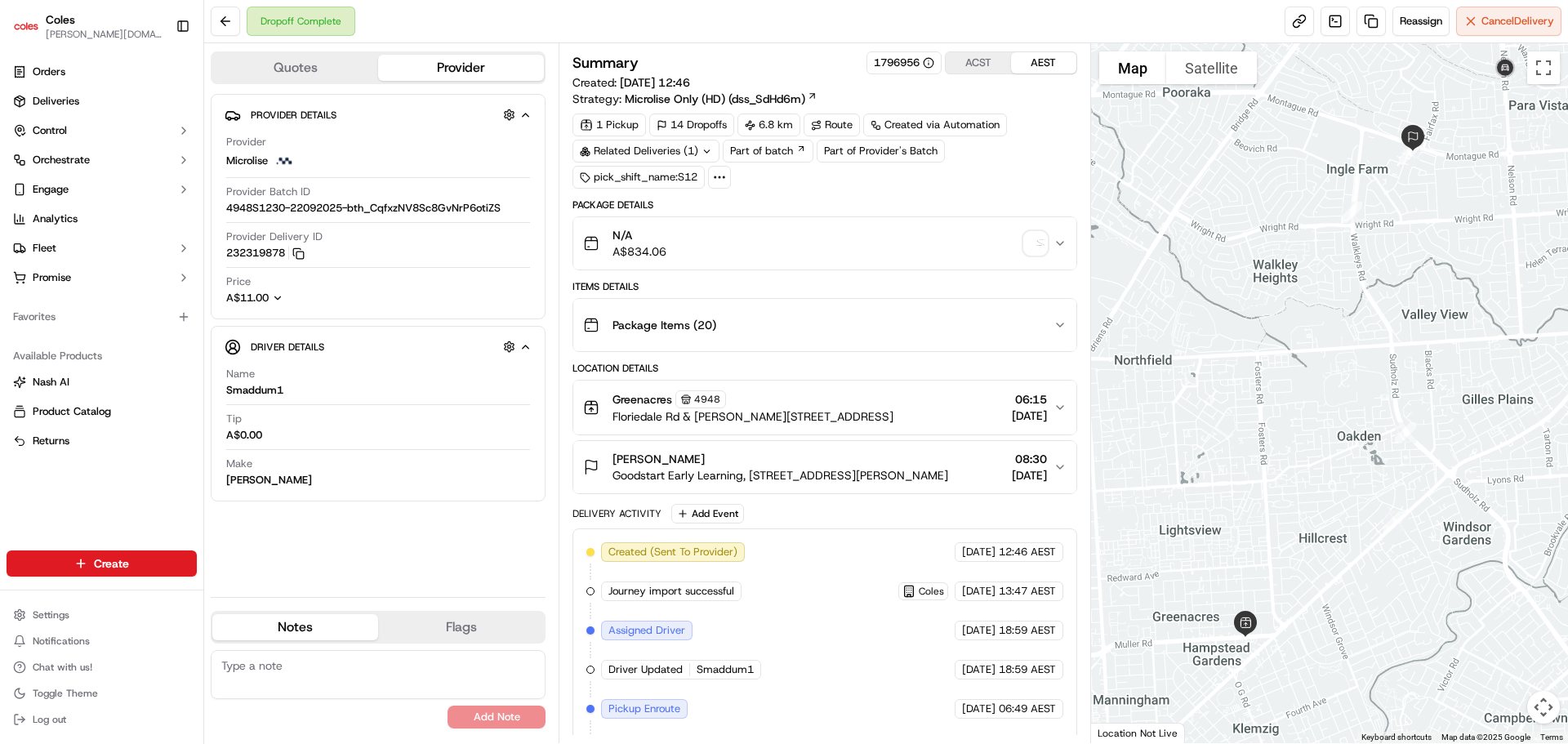
click at [1038, 236] on img "button" at bounding box center [1036, 243] width 23 height 23
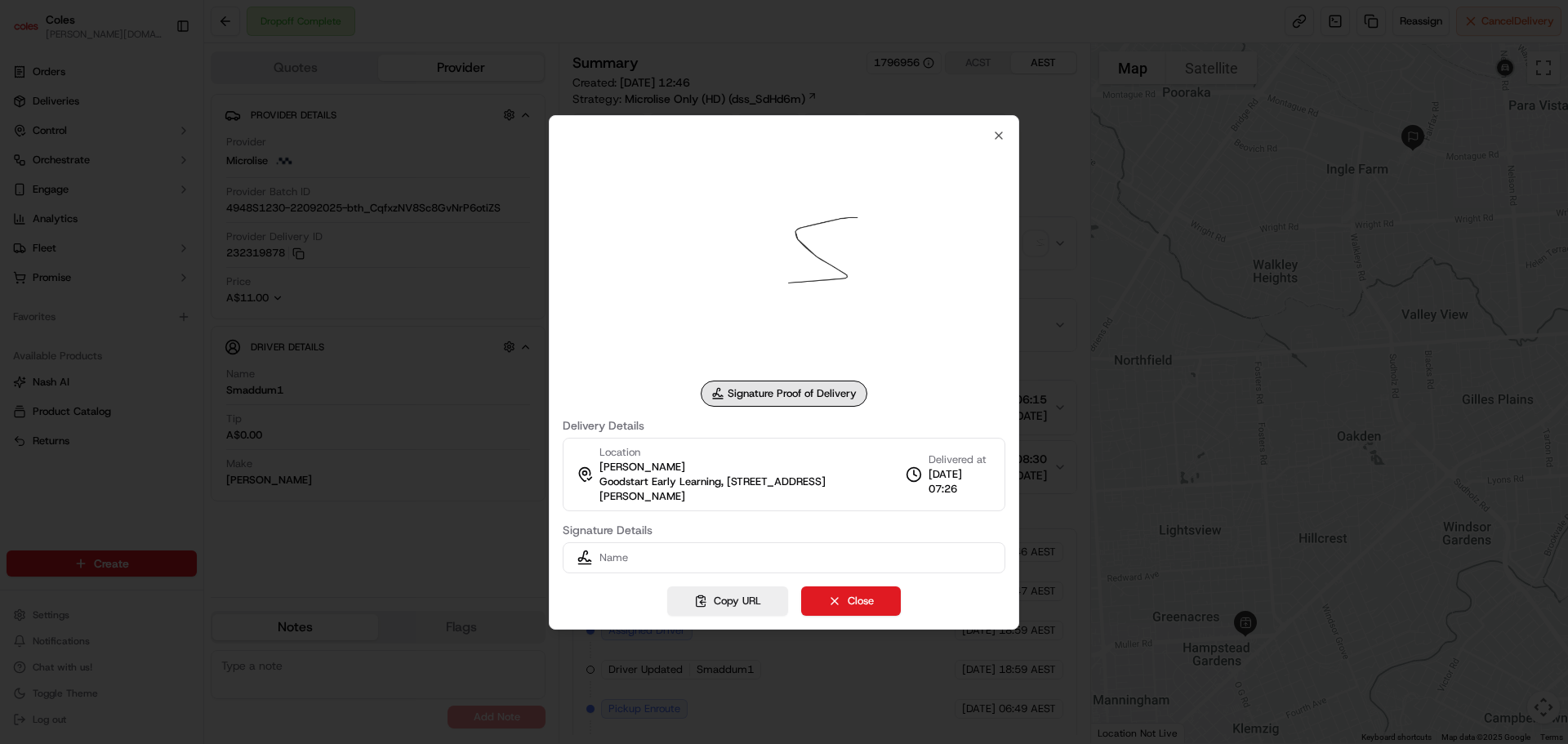
click at [1003, 128] on div "Signature Proof of Delivery Delivery Details Location Kelly Brennan Goodstart E…" at bounding box center [784, 372] width 471 height 514
click at [1003, 133] on icon "button" at bounding box center [1000, 136] width 14 height 14
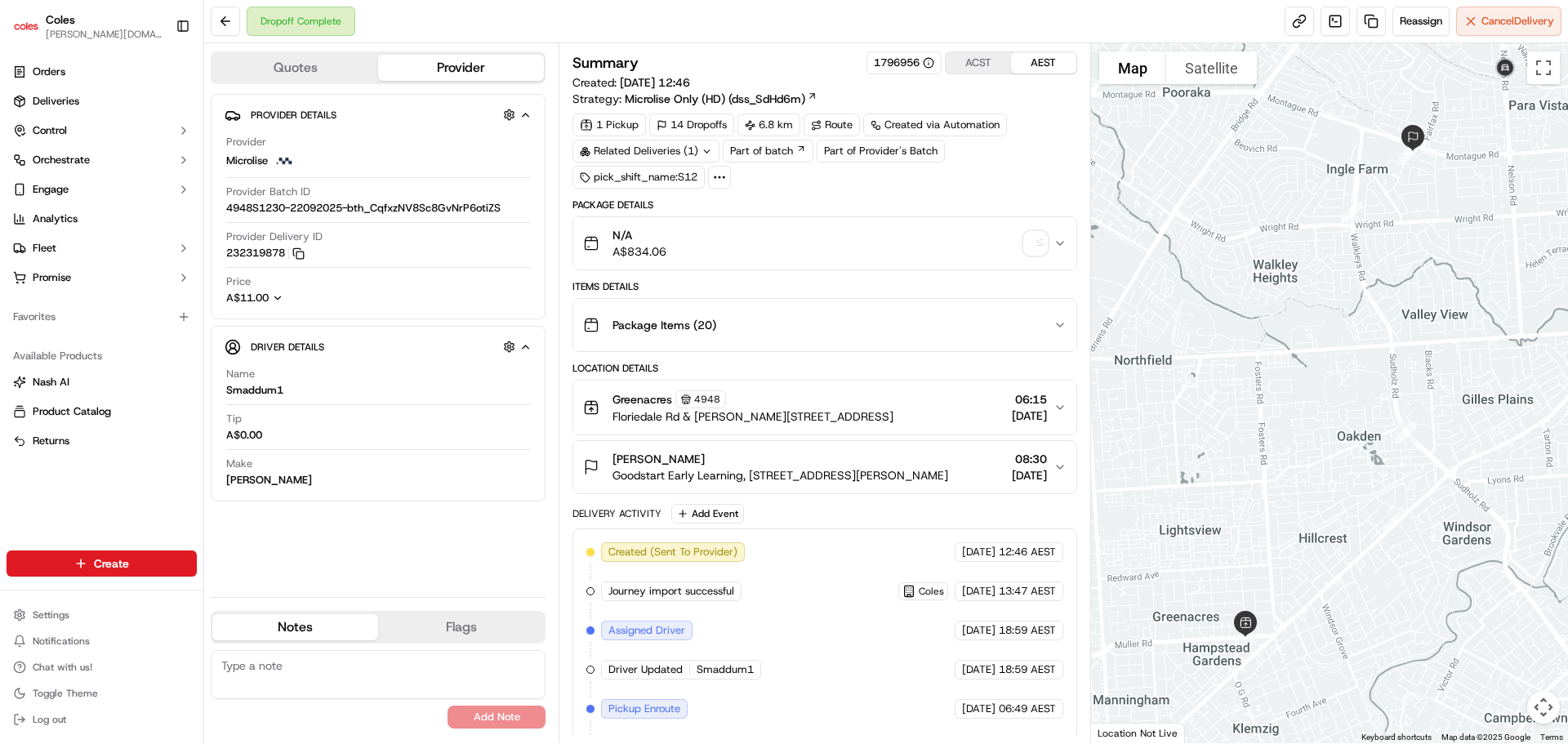
click at [1030, 316] on div "Package Items ( 20 )" at bounding box center [818, 325] width 470 height 33
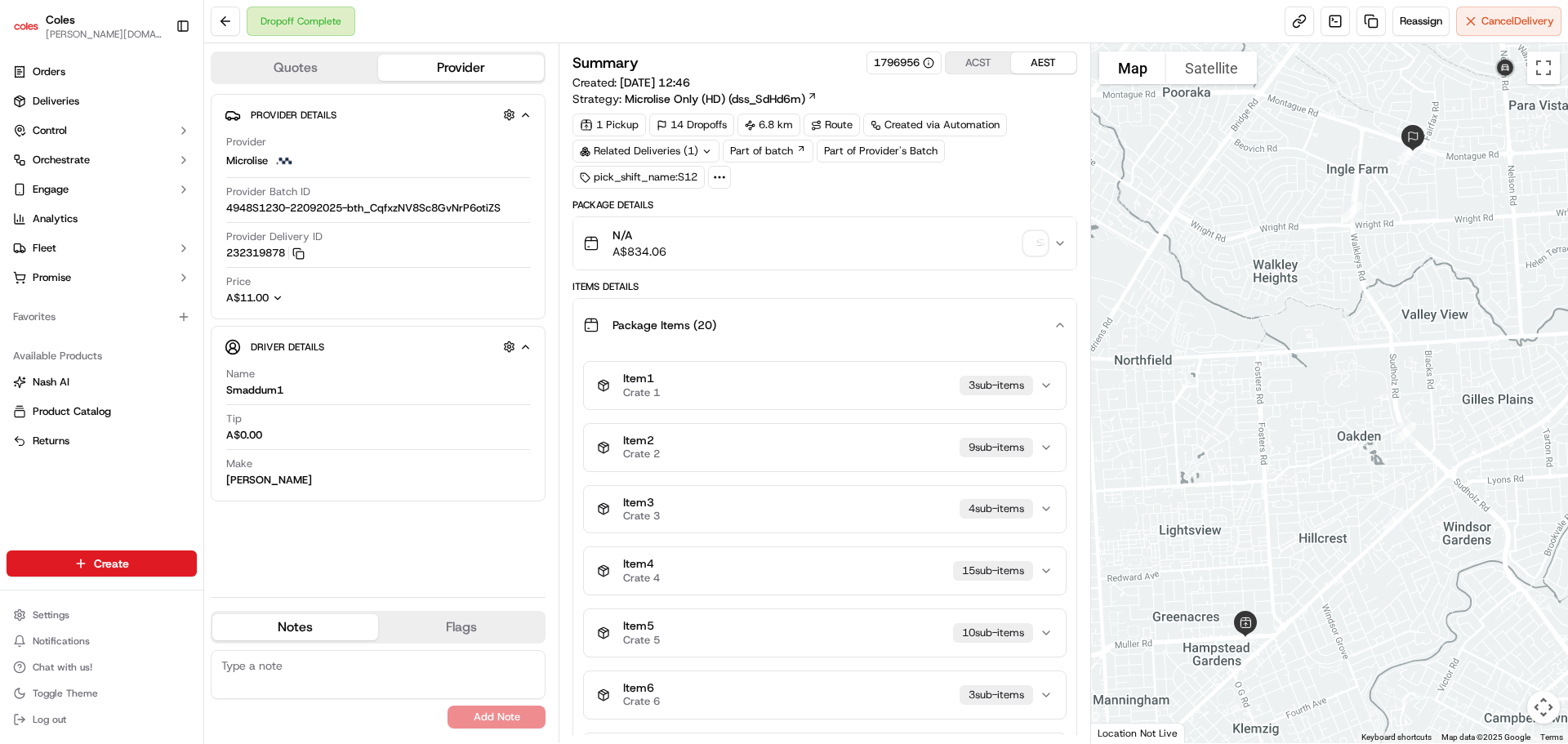
click at [1048, 392] on button "Item 1 Crate 1 3 sub-item s" at bounding box center [825, 385] width 481 height 47
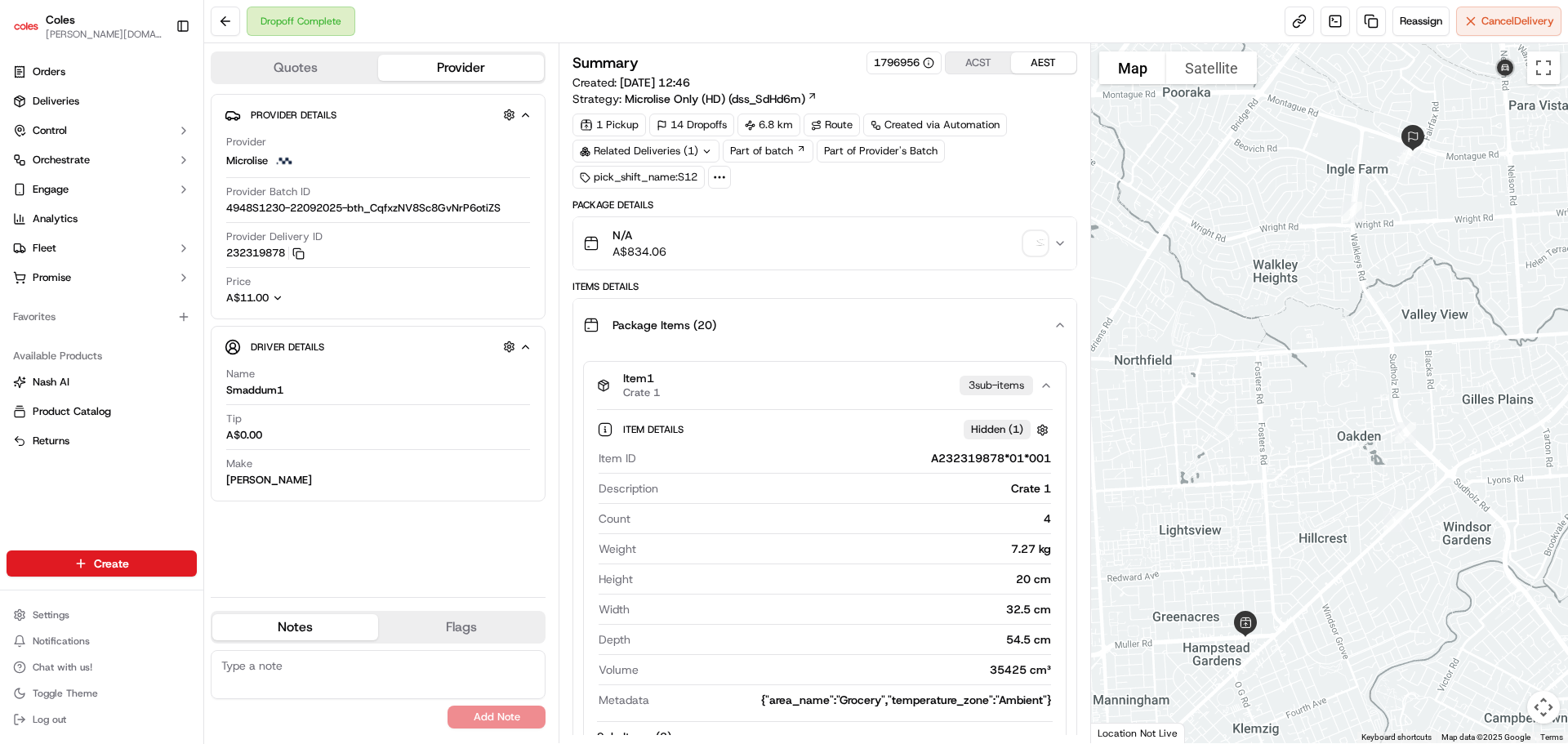
click at [1057, 331] on button "Package Items ( 20 )" at bounding box center [825, 325] width 503 height 52
